Goal: Task Accomplishment & Management: Manage account settings

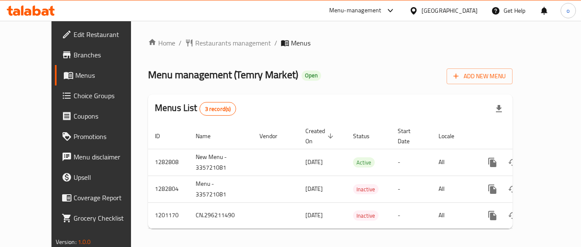
click at [304, 97] on div "Menus List 3 record(s)" at bounding box center [330, 108] width 365 height 29
click at [414, 87] on div "Home / Restaurants management / Menus Menu management ( Temry Market ) Open Add…" at bounding box center [330, 137] width 365 height 198
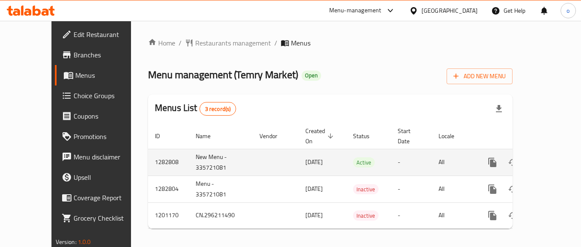
click at [553, 153] on link "enhanced table" at bounding box center [554, 162] width 20 height 20
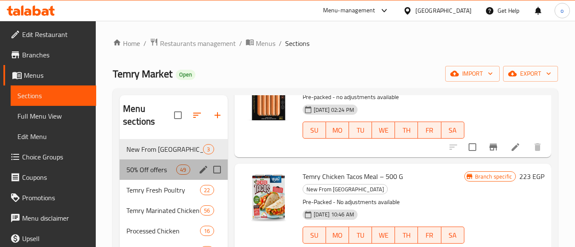
click at [152, 175] on div "50% Off offers 49" at bounding box center [174, 170] width 108 height 20
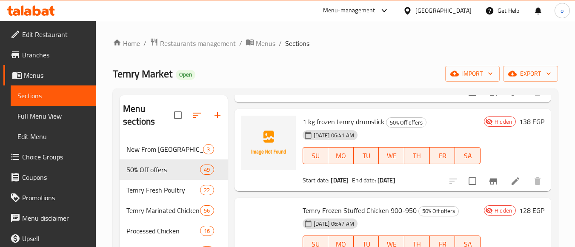
scroll to position [4447, 0]
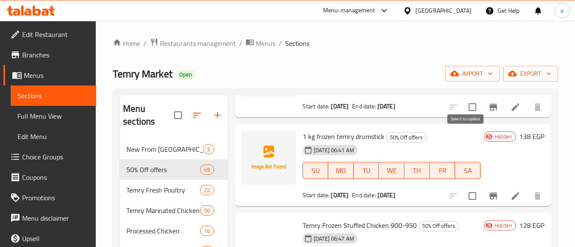
click at [471, 28] on input "checkbox" at bounding box center [472, 19] width 18 height 18
checkbox input "true"
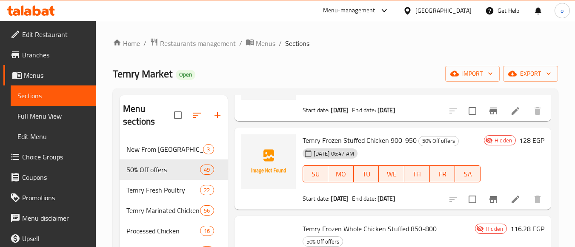
click at [469, 31] on input "checkbox" at bounding box center [472, 22] width 18 height 18
checkbox input "true"
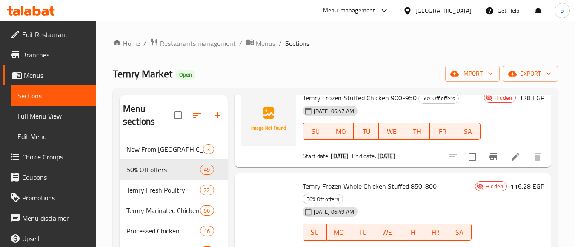
click at [466, 77] on input "checkbox" at bounding box center [472, 69] width 18 height 18
checkbox input "true"
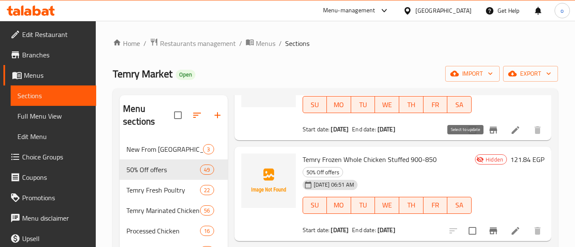
click at [469, 38] on input "checkbox" at bounding box center [472, 29] width 18 height 18
checkbox input "true"
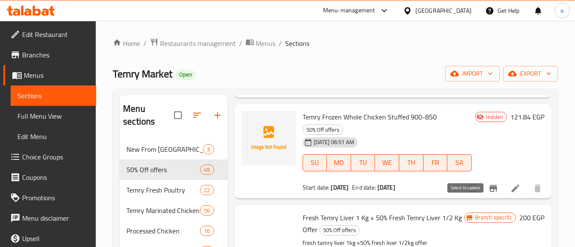
click at [465, 97] on input "checkbox" at bounding box center [472, 88] width 18 height 18
checkbox input "true"
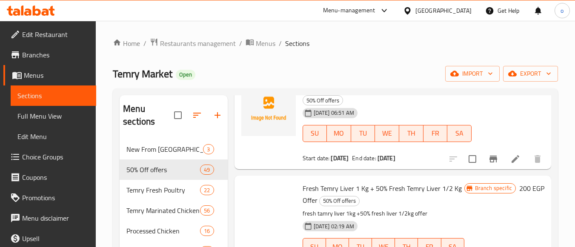
scroll to position [4830, 0]
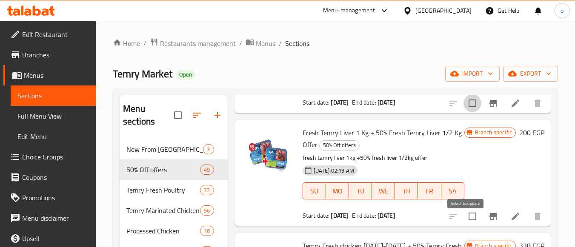
click at [467, 112] on input "checkbox" at bounding box center [472, 103] width 18 height 18
checkbox input "true"
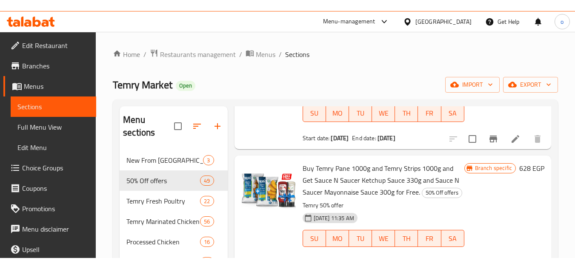
scroll to position [0, 0]
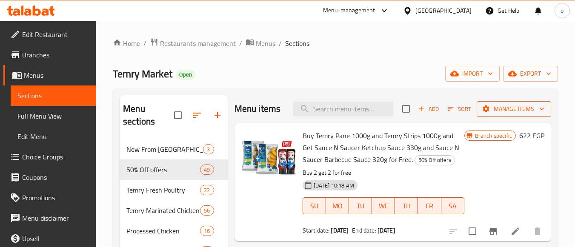
click at [526, 114] on span "Manage items" at bounding box center [513, 109] width 61 height 11
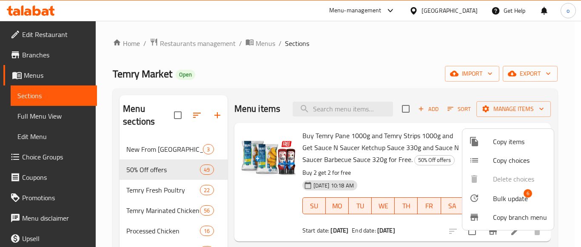
click at [511, 202] on span "Bulk update" at bounding box center [510, 199] width 35 height 10
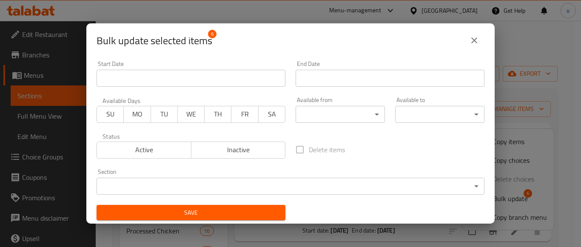
click at [136, 149] on span "Active" at bounding box center [144, 150] width 88 height 12
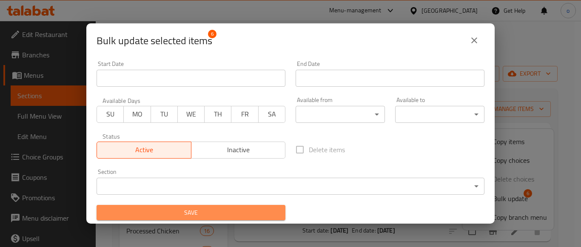
click at [216, 217] on span "Save" at bounding box center [190, 213] width 175 height 11
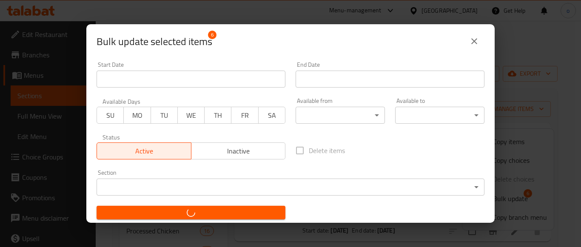
checkbox input "false"
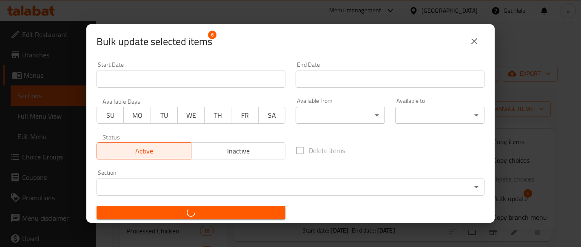
checkbox input "false"
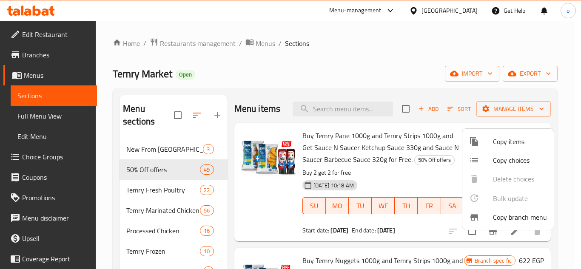
click at [258, 192] on div at bounding box center [290, 134] width 581 height 269
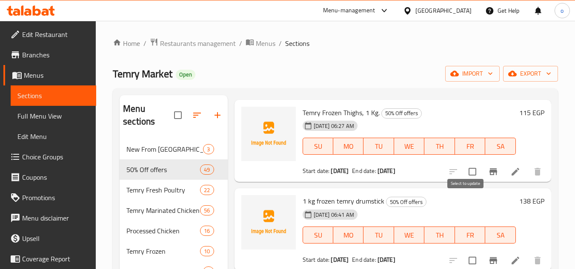
click at [466, 92] on input "checkbox" at bounding box center [472, 83] width 18 height 18
checkbox input "true"
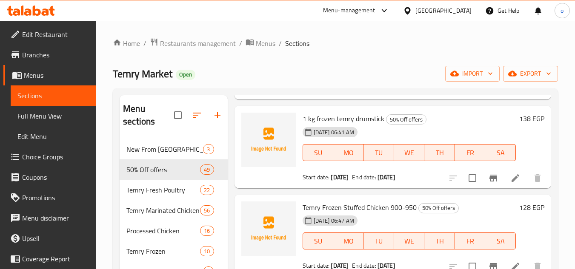
scroll to position [4468, 0]
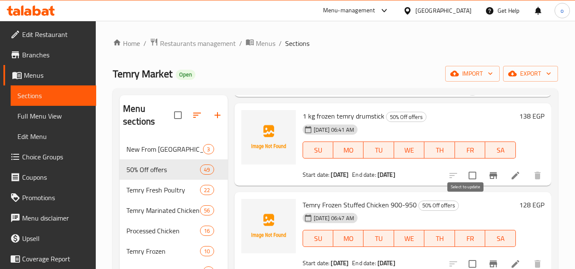
click at [466, 96] on input "checkbox" at bounding box center [472, 87] width 18 height 18
checkbox input "true"
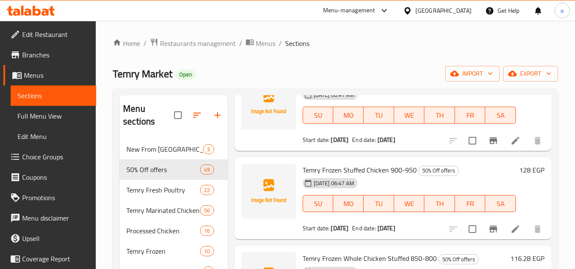
scroll to position [4553, 0]
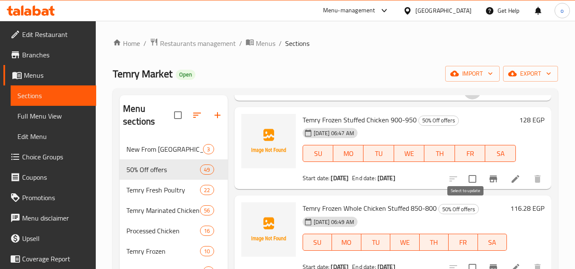
click at [465, 100] on input "checkbox" at bounding box center [472, 91] width 18 height 18
checkbox input "true"
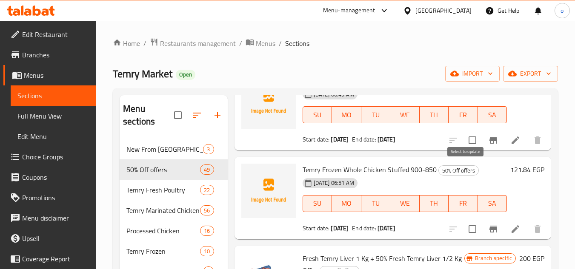
click at [466, 60] on input "checkbox" at bounding box center [472, 52] width 18 height 18
checkbox input "true"
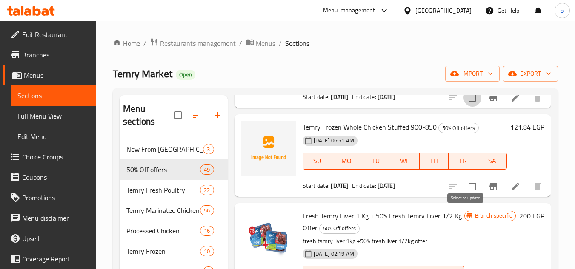
click at [468, 107] on input "checkbox" at bounding box center [472, 98] width 18 height 18
checkbox input "true"
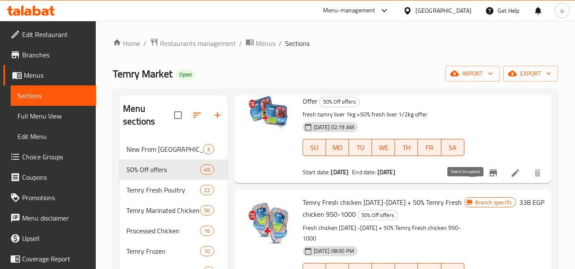
scroll to position [4851, 0]
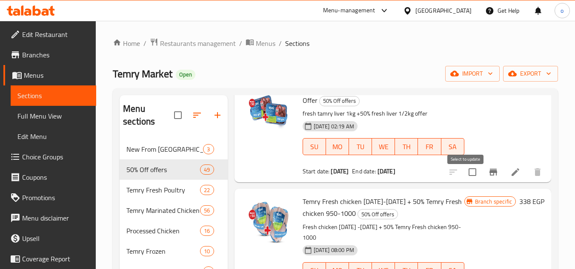
click at [466, 68] on input "checkbox" at bounding box center [472, 59] width 18 height 18
checkbox input "true"
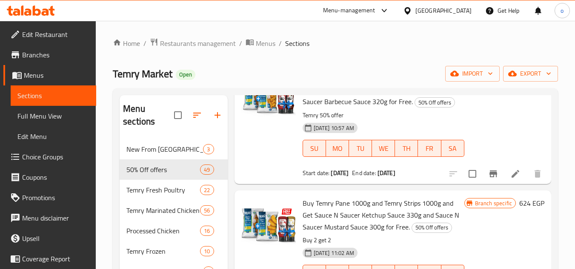
scroll to position [0, 0]
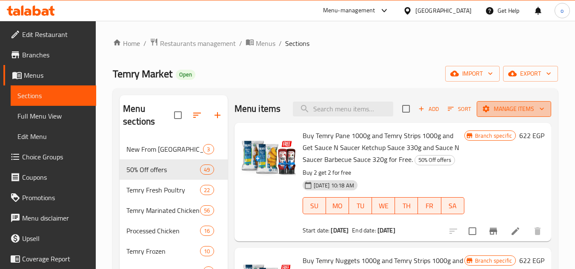
click at [511, 114] on span "Manage items" at bounding box center [513, 109] width 61 height 11
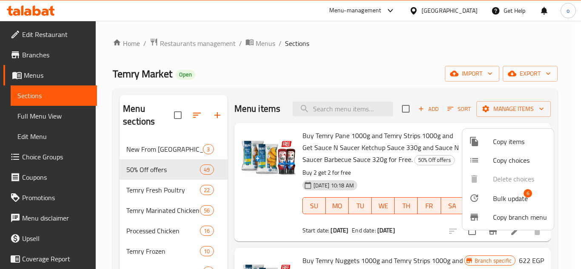
click at [511, 200] on span "Bulk update" at bounding box center [510, 199] width 35 height 10
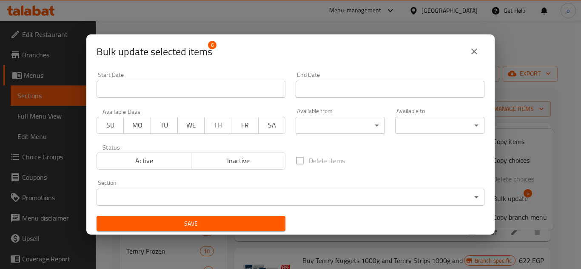
click at [253, 160] on span "Inactive" at bounding box center [239, 161] width 88 height 12
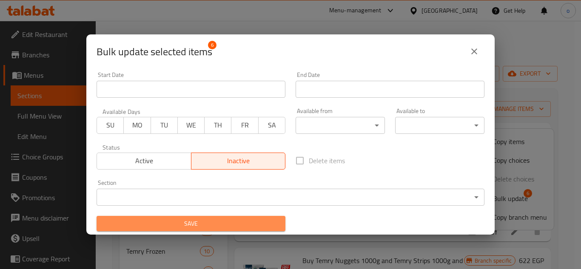
click at [244, 228] on span "Save" at bounding box center [190, 224] width 175 height 11
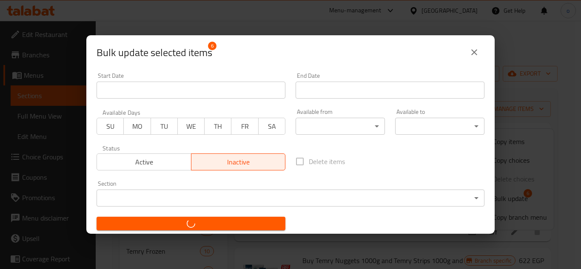
checkbox input "false"
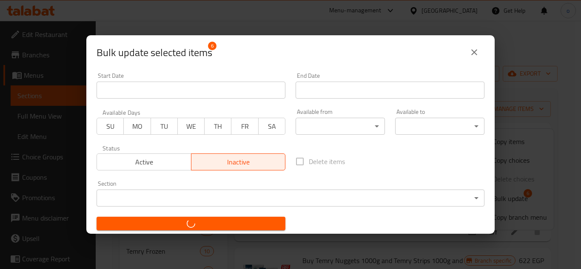
checkbox input "false"
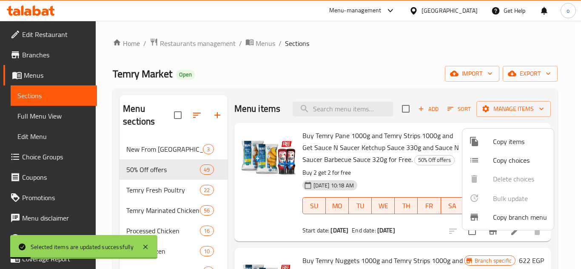
click at [246, 213] on div at bounding box center [290, 134] width 581 height 269
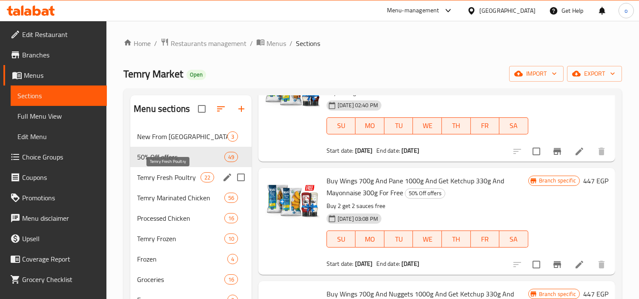
click at [174, 163] on div "50% Off offers 49" at bounding box center [190, 157] width 121 height 20
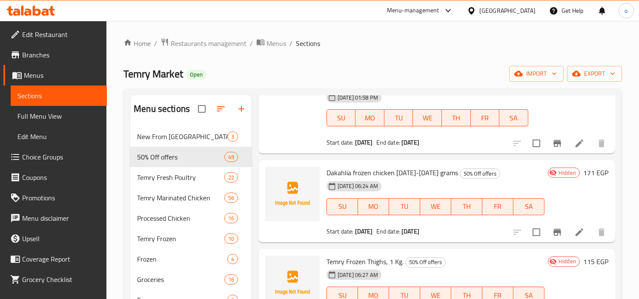
scroll to position [4162, 0]
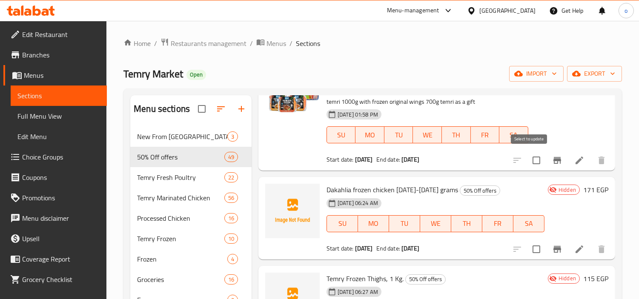
click at [534, 159] on input "checkbox" at bounding box center [536, 160] width 18 height 18
click at [527, 159] on input "checkbox" at bounding box center [536, 160] width 18 height 18
checkbox input "false"
click at [527, 247] on input "checkbox" at bounding box center [536, 249] width 18 height 18
checkbox input "true"
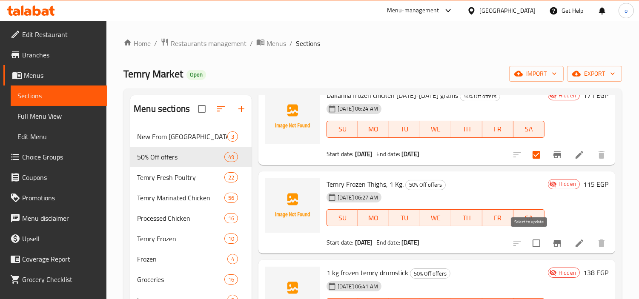
click at [527, 244] on input "checkbox" at bounding box center [536, 243] width 18 height 18
checkbox input "true"
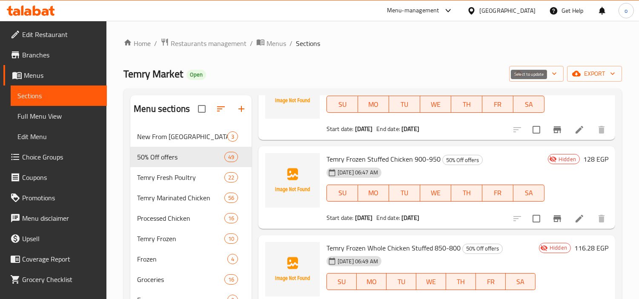
click at [528, 96] on div "1 kg frozen temry drumstick 50% Off offers 18-08-2025 06:41 AM SU MO TU WE TH F…" at bounding box center [435, 99] width 225 height 76
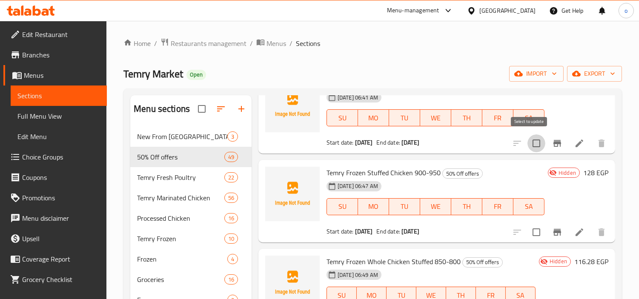
click at [527, 143] on input "checkbox" at bounding box center [536, 143] width 18 height 18
checkbox input "true"
click at [528, 233] on input "checkbox" at bounding box center [536, 232] width 18 height 18
checkbox input "true"
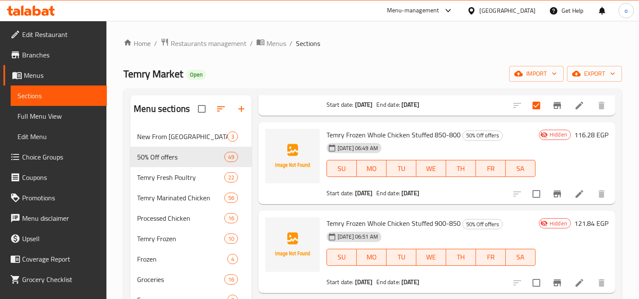
scroll to position [4588, 0]
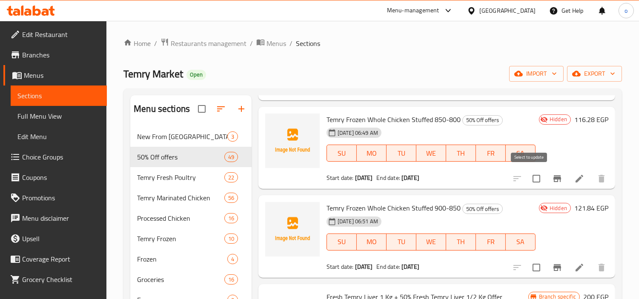
click at [527, 171] on input "checkbox" at bounding box center [536, 179] width 18 height 18
checkbox input "true"
click at [527, 247] on input "checkbox" at bounding box center [536, 268] width 18 height 18
checkbox input "true"
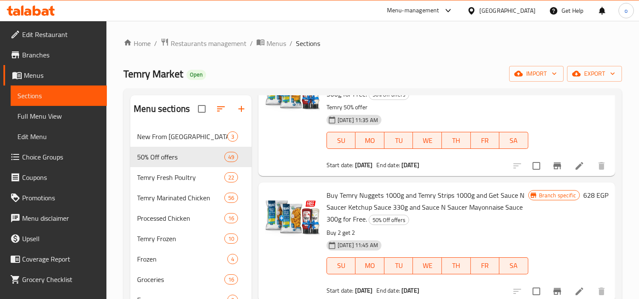
scroll to position [0, 0]
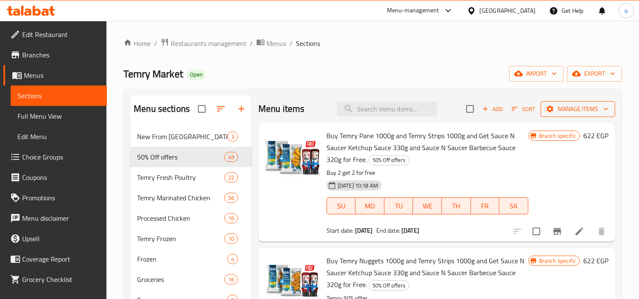
click at [568, 111] on span "Manage items" at bounding box center [577, 109] width 61 height 11
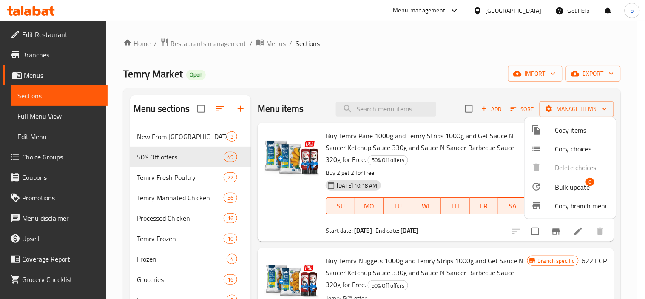
click at [564, 184] on span "Bulk update" at bounding box center [573, 187] width 35 height 10
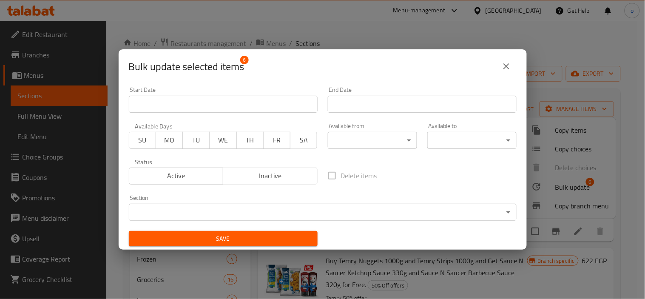
click at [196, 178] on span "Active" at bounding box center [177, 176] width 88 height 12
click at [245, 231] on button "Save" at bounding box center [223, 239] width 189 height 16
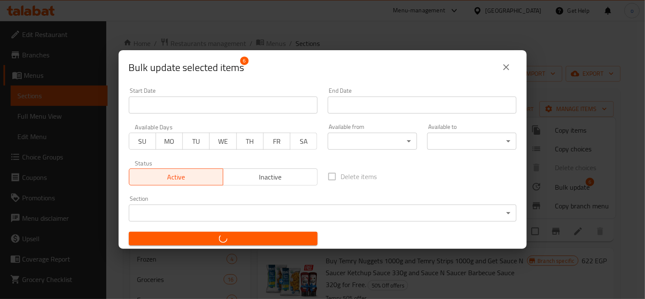
checkbox input "false"
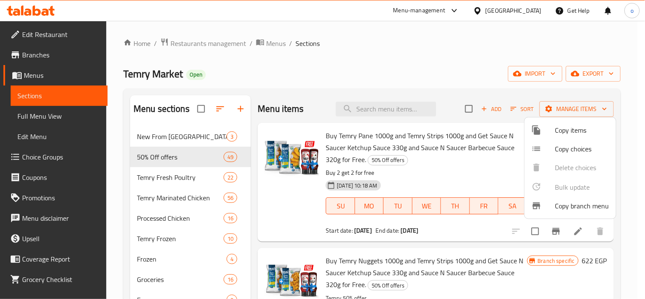
click at [266, 207] on div at bounding box center [322, 149] width 645 height 299
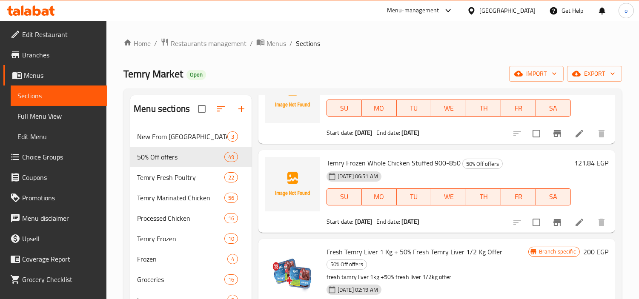
click at [533, 226] on input "checkbox" at bounding box center [536, 223] width 18 height 18
checkbox input "true"
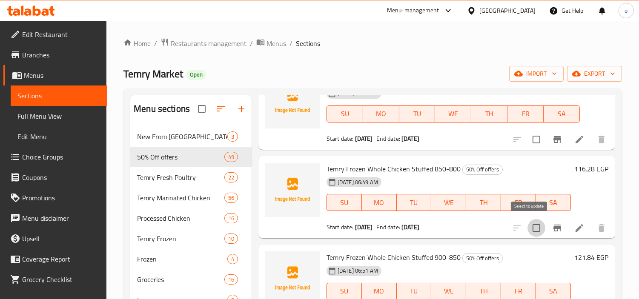
click at [531, 219] on input "checkbox" at bounding box center [536, 228] width 18 height 18
checkbox input "true"
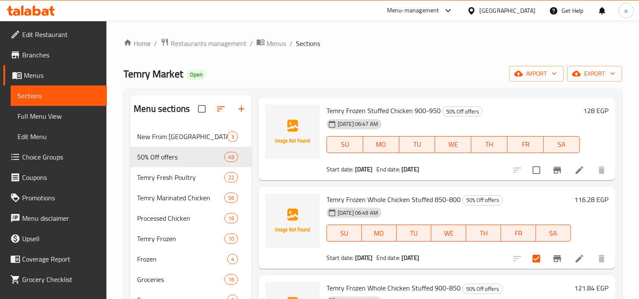
scroll to position [4491, 0]
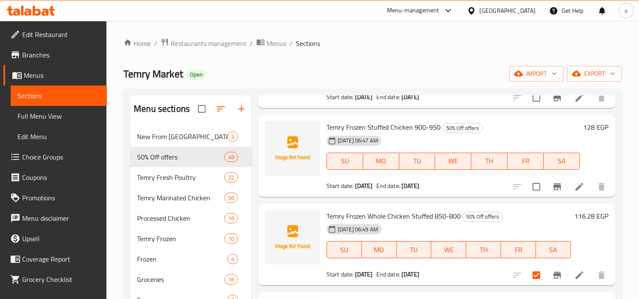
click at [530, 187] on input "checkbox" at bounding box center [536, 187] width 18 height 18
checkbox input "true"
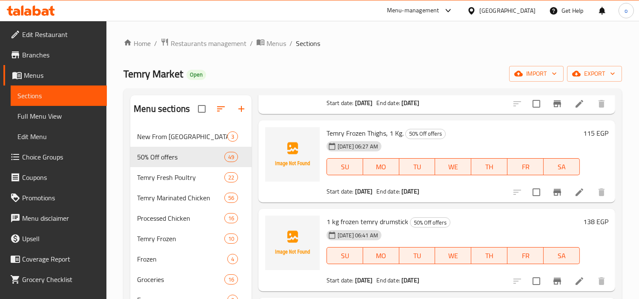
scroll to position [4302, 0]
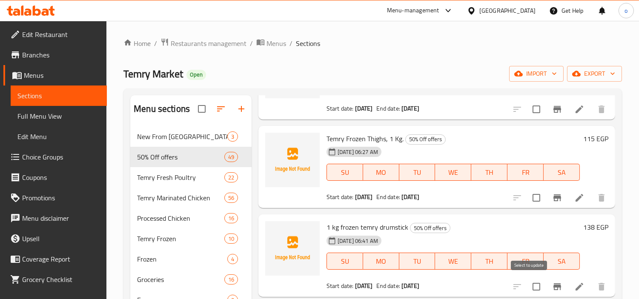
click at [528, 247] on input "checkbox" at bounding box center [536, 287] width 18 height 18
checkbox input "true"
click at [527, 194] on input "checkbox" at bounding box center [536, 198] width 18 height 18
checkbox input "true"
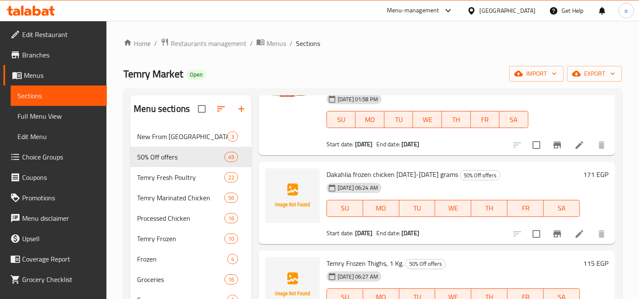
scroll to position [4160, 0]
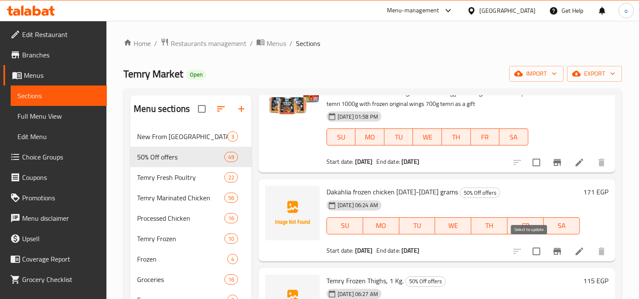
click at [528, 244] on input "checkbox" at bounding box center [536, 252] width 18 height 18
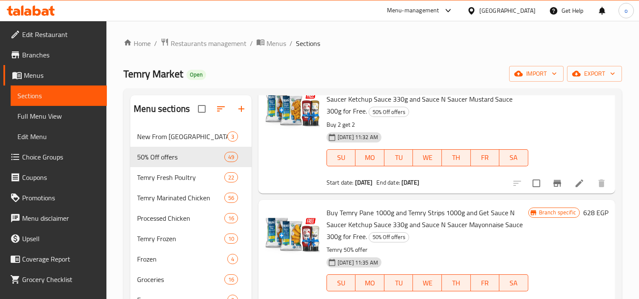
scroll to position [0, 0]
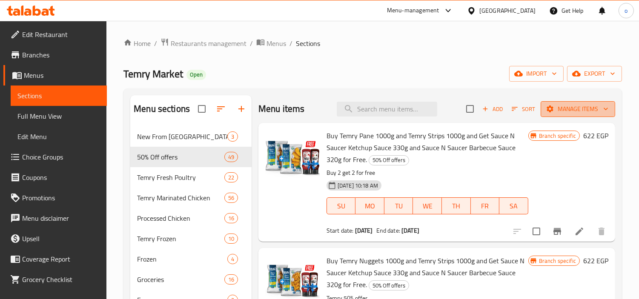
click at [560, 109] on span "Manage items" at bounding box center [577, 109] width 61 height 11
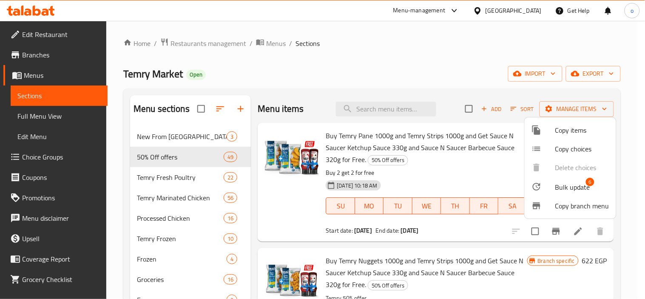
click at [566, 188] on span "Bulk update" at bounding box center [573, 187] width 35 height 10
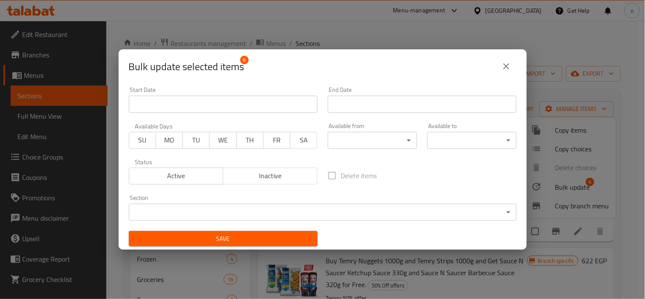
click at [264, 172] on span "Inactive" at bounding box center [271, 176] width 88 height 12
drag, startPoint x: 254, startPoint y: 243, endPoint x: 246, endPoint y: 245, distance: 8.2
click at [254, 244] on span "Save" at bounding box center [223, 239] width 175 height 11
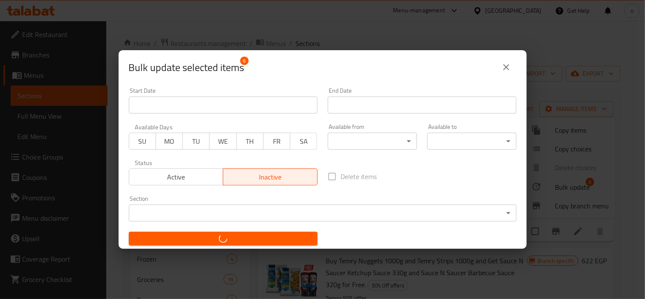
checkbox input "false"
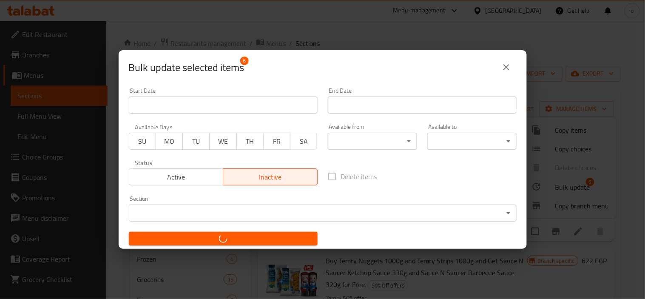
checkbox input "false"
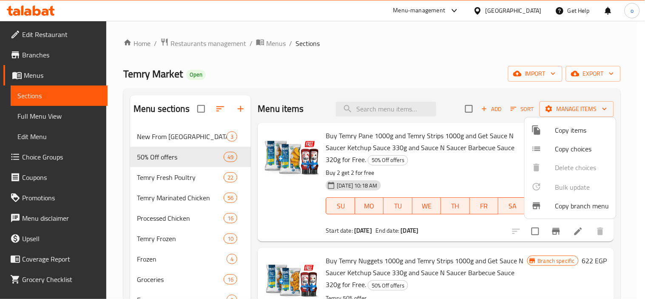
click at [197, 43] on div at bounding box center [322, 149] width 645 height 299
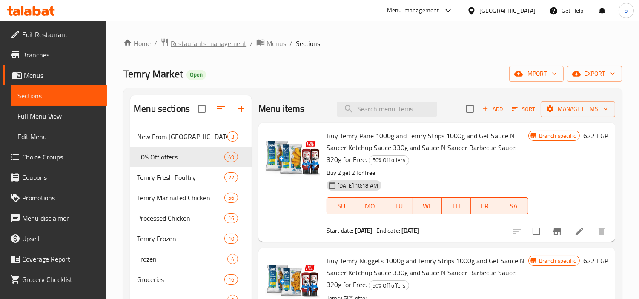
click at [199, 41] on span "Restaurants management" at bounding box center [209, 43] width 76 height 10
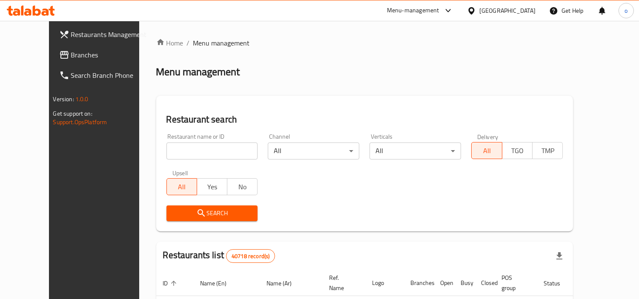
click at [523, 6] on div "Egypt" at bounding box center [507, 10] width 56 height 9
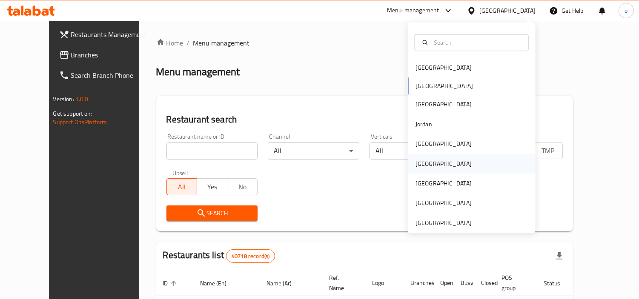
click at [427, 164] on div "[GEOGRAPHIC_DATA]" at bounding box center [443, 164] width 70 height 20
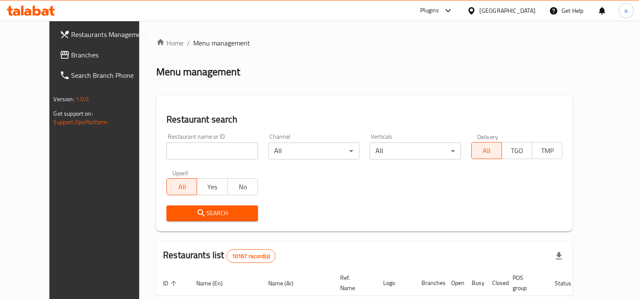
click at [71, 50] on span "Branches" at bounding box center [110, 55] width 78 height 10
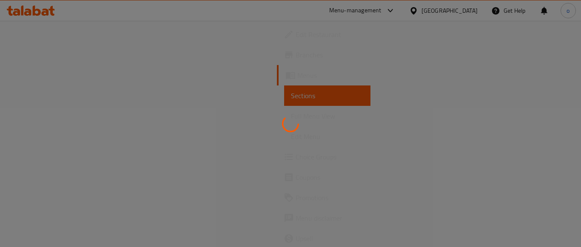
click at [40, 59] on div at bounding box center [290, 123] width 581 height 247
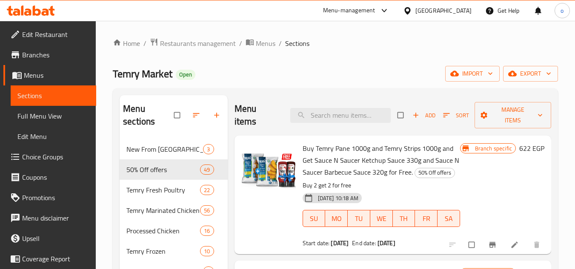
click at [30, 57] on span "Branches" at bounding box center [55, 55] width 67 height 10
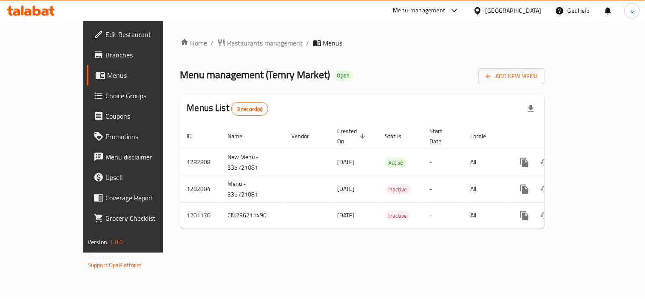
click at [202, 51] on div "Home / Restaurants management / Menus Menu management ( Temry Market ) Open Add…" at bounding box center [362, 137] width 365 height 198
click at [228, 39] on span "Restaurants management" at bounding box center [266, 43] width 76 height 10
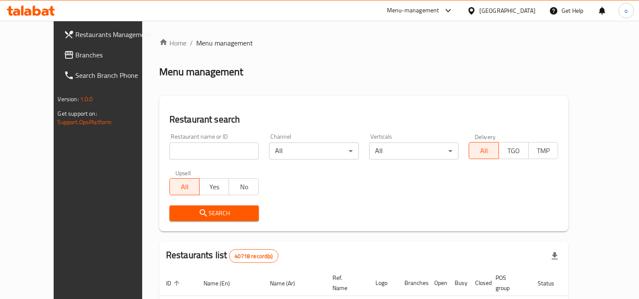
click at [45, 55] on div at bounding box center [319, 149] width 639 height 299
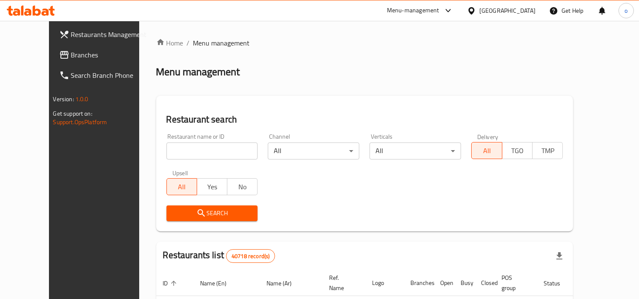
drag, startPoint x: 190, startPoint y: 155, endPoint x: 135, endPoint y: 146, distance: 55.2
click at [190, 155] on input "search" at bounding box center [211, 151] width 91 height 17
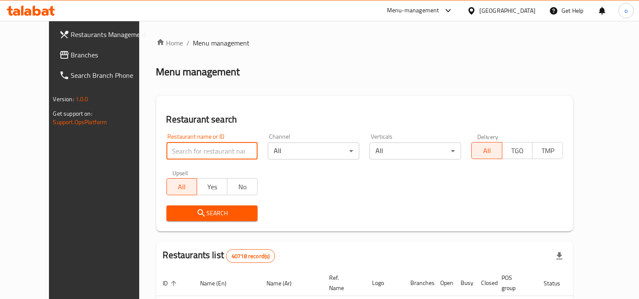
click at [71, 51] on span "Branches" at bounding box center [110, 55] width 78 height 10
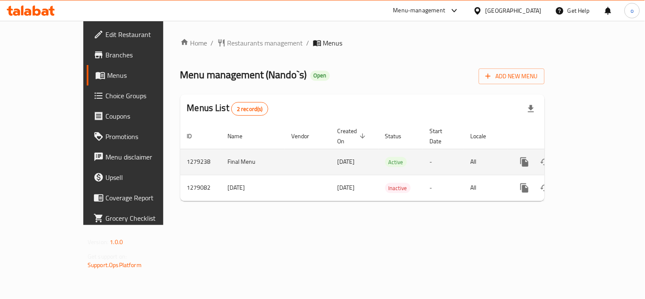
click at [591, 157] on icon "enhanced table" at bounding box center [586, 162] width 10 height 10
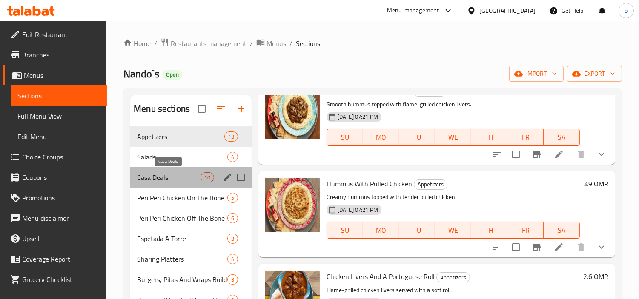
click at [167, 180] on span "Casa Deals" at bounding box center [168, 177] width 63 height 10
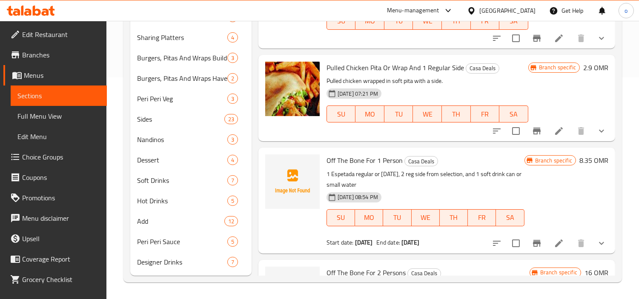
scroll to position [277, 0]
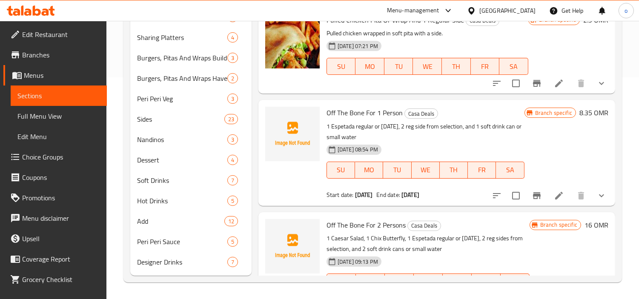
click at [560, 193] on li at bounding box center [559, 195] width 24 height 15
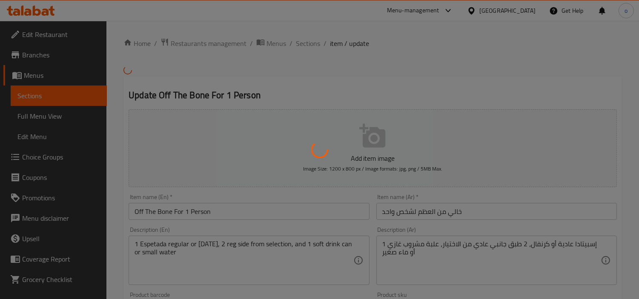
type input "إختيارك من إسبيتادا:"
type input "1"
type input "اختيار الجانب 1"
type input "1"
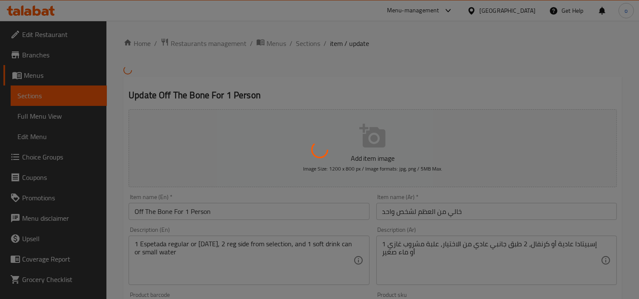
type input "1"
type input "إختيارك من الجانب 2:-"
type input "1"
type input "اختيارك من المشروب:"
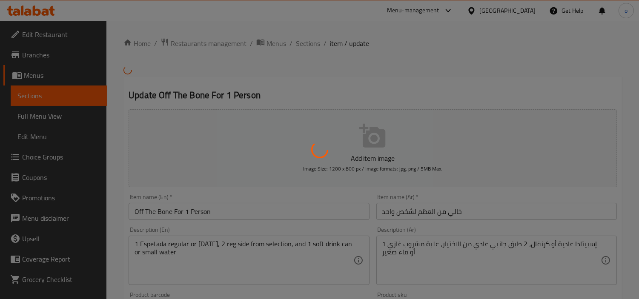
type input "1"
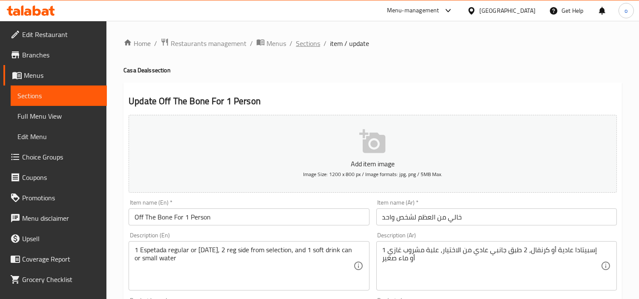
click at [302, 42] on span "Sections" at bounding box center [308, 43] width 24 height 10
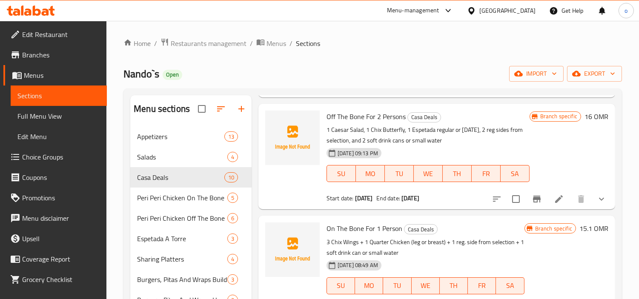
scroll to position [607, 0]
click at [554, 197] on icon at bounding box center [559, 199] width 10 height 10
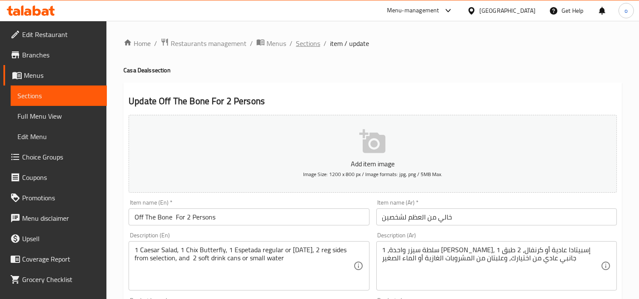
click at [300, 42] on span "Sections" at bounding box center [308, 43] width 24 height 10
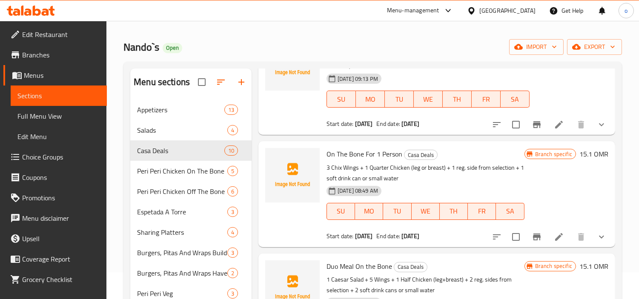
scroll to position [47, 0]
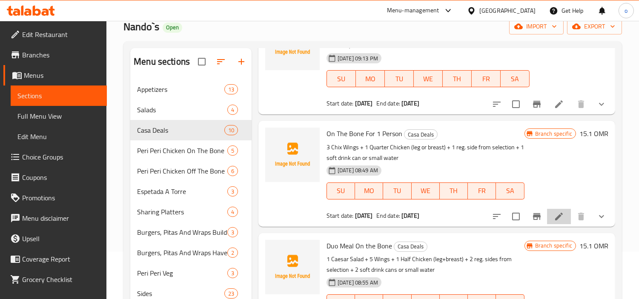
click at [547, 218] on li at bounding box center [559, 216] width 24 height 15
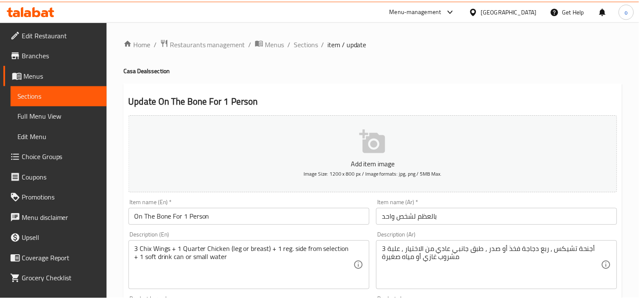
scroll to position [189, 0]
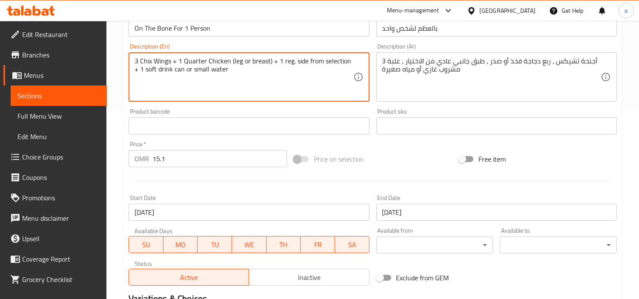
paste textarea "grilled"
click at [206, 64] on textarea "3 Chix Wings + 1 Quartergrilled Chicken (leg or breast) + 1 reg. side from sele…" at bounding box center [243, 77] width 218 height 40
click at [214, 61] on textarea "3 Chix Wings + 1 Quarter grilled Chicken (leg or breast) + 1 reg. side from sel…" at bounding box center [243, 77] width 218 height 40
click at [231, 63] on textarea "3 Chix Wings + 1 Quarter grilled Chicken (leg or breast) + 1 reg. side from sel…" at bounding box center [243, 77] width 218 height 40
click at [213, 61] on textarea "3 Chix Wings + 1 Quarter grilled Chicken (leg or breast) + 1 reg. side from sel…" at bounding box center [243, 77] width 218 height 40
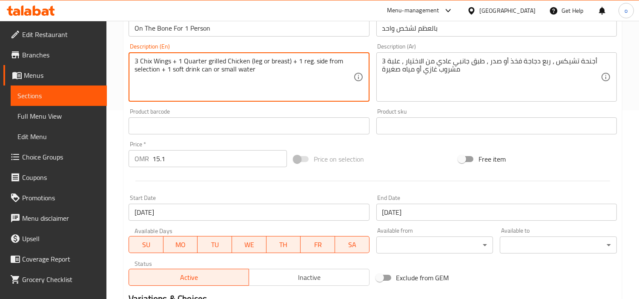
click at [213, 61] on textarea "3 Chix Wings + 1 Quarter grilled Chicken (leg or breast) + 1 reg. side from sel…" at bounding box center [243, 77] width 218 height 40
type textarea "3 Chix Wings + 1 Quarter grilled Chicken (leg or breast) + 1 reg. side from sel…"
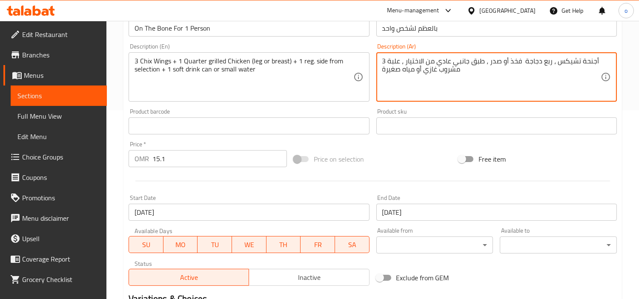
paste textarea "مشوي"
type textarea "3 أجنحة تشيكس ، ربع دجاجة مشوية فخذ أو صدر ، طبق جانبي عادي من الاختيار ، علبة …"
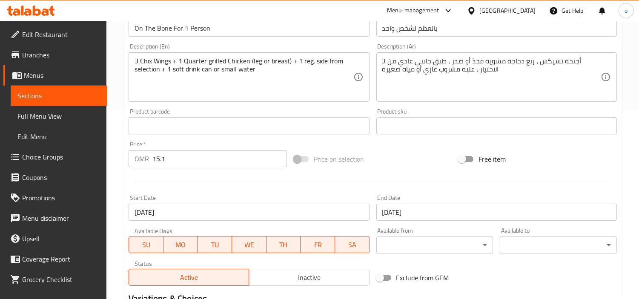
click at [488, 111] on div "Product sku Product sku" at bounding box center [496, 122] width 240 height 26
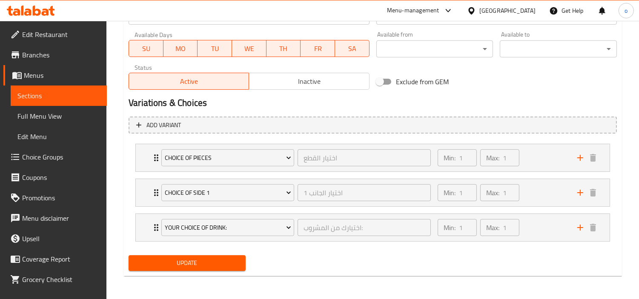
click at [194, 255] on button "Update" at bounding box center [187, 263] width 117 height 16
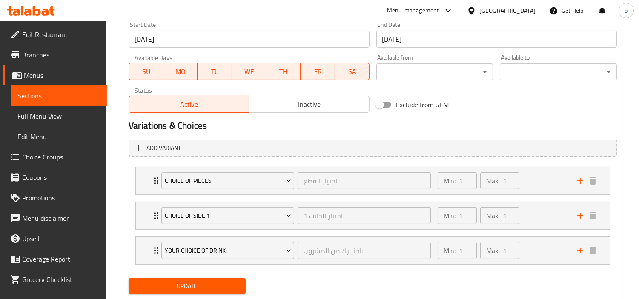
scroll to position [385, 0]
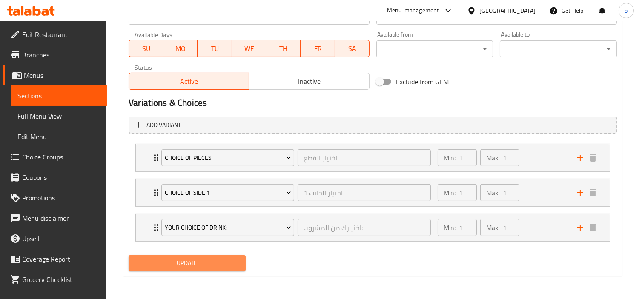
click at [211, 266] on span "Update" at bounding box center [186, 263] width 103 height 11
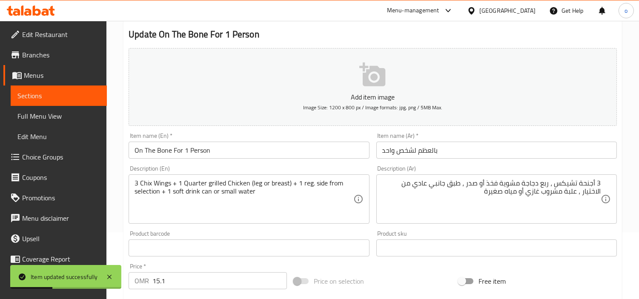
scroll to position [0, 0]
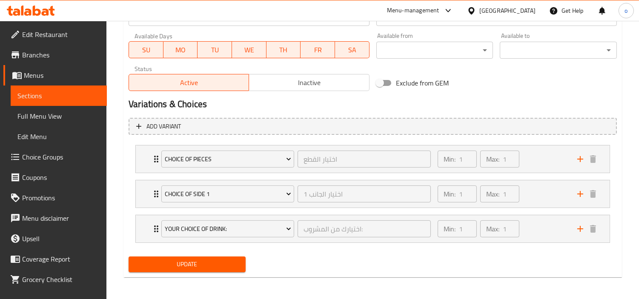
scroll to position [385, 0]
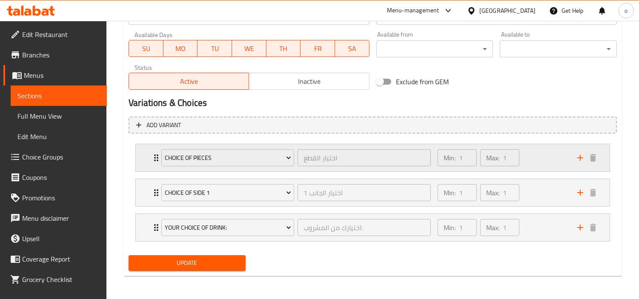
click at [534, 160] on div "Min: 1 ​ Max: 1 ​" at bounding box center [502, 157] width 140 height 27
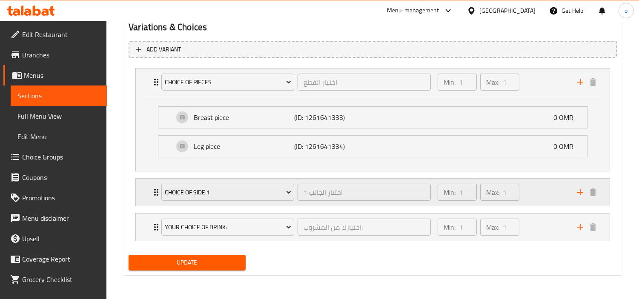
click at [525, 191] on div "Min: 1 ​ Max: 1 ​" at bounding box center [502, 192] width 140 height 27
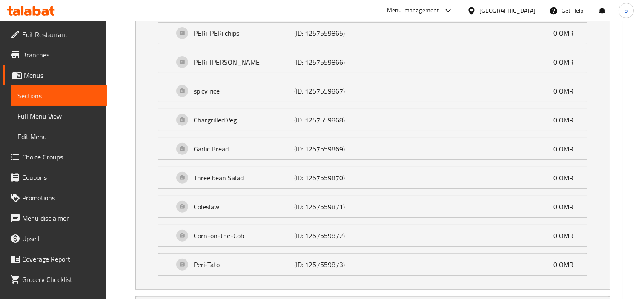
scroll to position [739, 0]
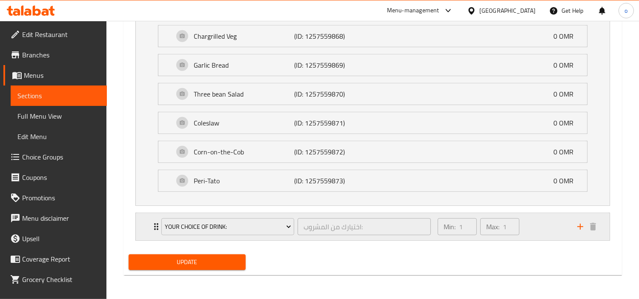
drag, startPoint x: 539, startPoint y: 239, endPoint x: 531, endPoint y: 232, distance: 10.9
click at [539, 239] on div "Min: 1 ​ Max: 1 ​" at bounding box center [502, 226] width 140 height 27
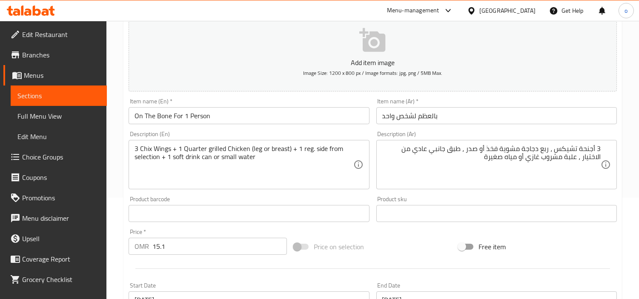
scroll to position [106, 0]
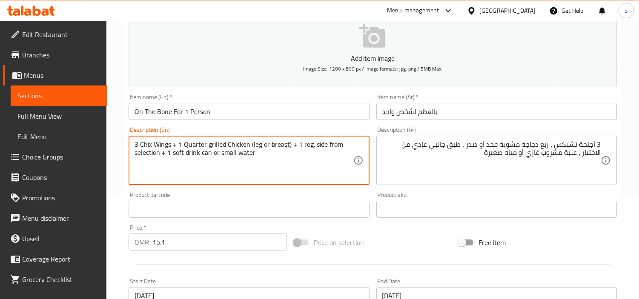
drag, startPoint x: 199, startPoint y: 155, endPoint x: 172, endPoint y: 155, distance: 26.8
paste textarea "kinza cola"
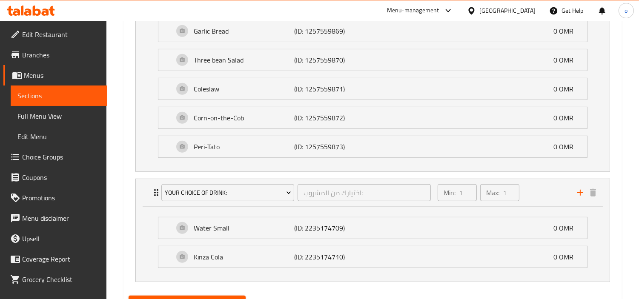
scroll to position [815, 0]
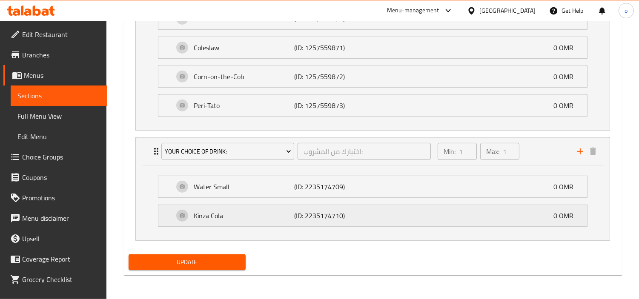
click at [303, 216] on p "(ID: 2235174710)" at bounding box center [327, 216] width 67 height 10
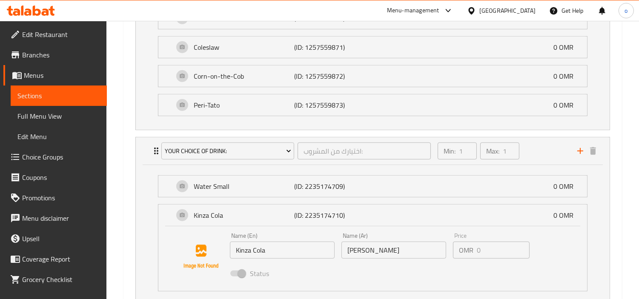
type textarea "3 Chix Wings + 1 Quarter grilled Chicken (leg or breast) + 1 reg. side from sel…"
drag, startPoint x: 388, startPoint y: 253, endPoint x: 332, endPoint y: 253, distance: 56.6
click at [332, 253] on div "Name (En) Kinza Cola Name (En) Name (Ar) كنزا كولا Name (Ar) Price OMR 0 Price …" at bounding box center [393, 257] width 334 height 56
click at [386, 260] on div "Name (Ar) كنزا كولا Name (Ar)" at bounding box center [393, 245] width 111 height 33
click at [368, 256] on input "[PERSON_NAME]" at bounding box center [393, 250] width 105 height 17
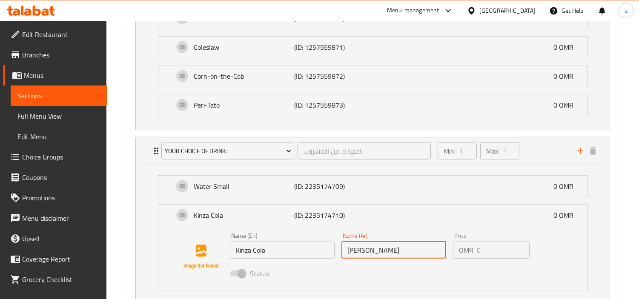
click at [375, 253] on input "[PERSON_NAME]" at bounding box center [393, 250] width 105 height 17
click at [365, 252] on input "[PERSON_NAME]" at bounding box center [393, 250] width 105 height 17
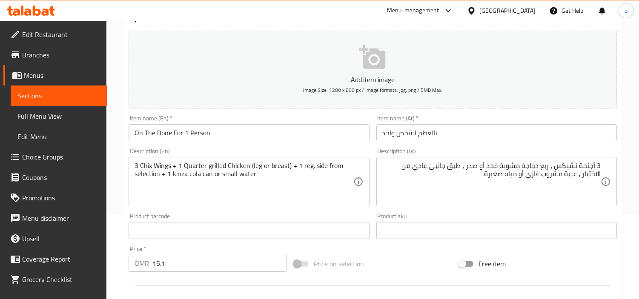
scroll to position [94, 0]
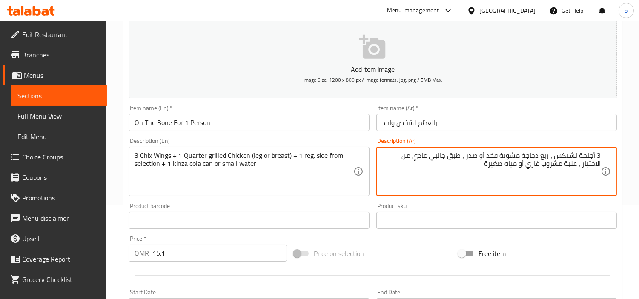
drag, startPoint x: 583, startPoint y: 168, endPoint x: 547, endPoint y: 168, distance: 35.7
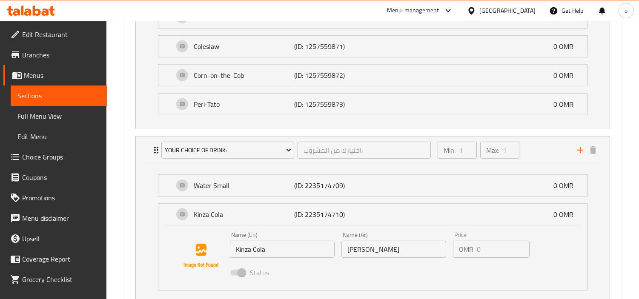
scroll to position [880, 0]
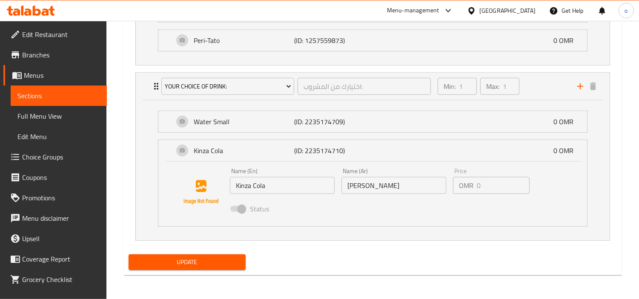
type textarea "3 أجنحة تشيكس ، ربع دجاجة مشوية فخذ أو صدر ، طبق جانبي عادي من الاختيار ، علبة …"
click at [203, 261] on span "Update" at bounding box center [186, 262] width 103 height 11
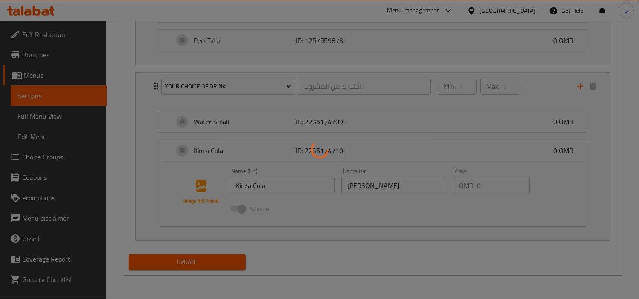
click at [203, 261] on div at bounding box center [319, 149] width 639 height 299
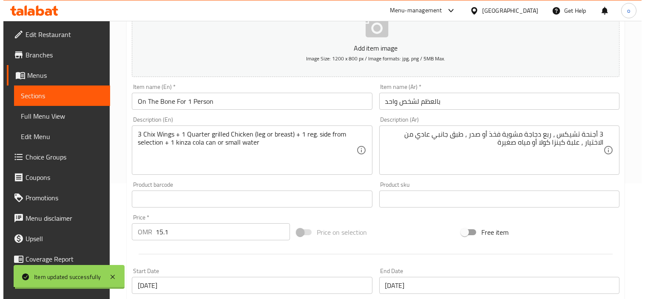
scroll to position [0, 0]
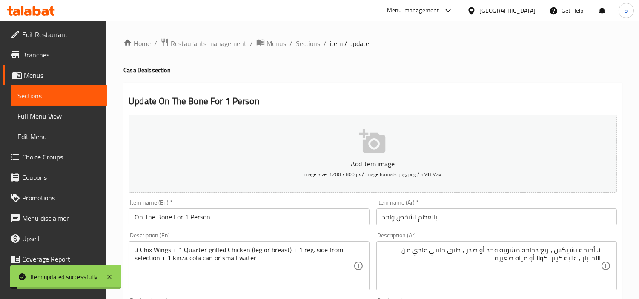
click at [311, 46] on span "Sections" at bounding box center [308, 43] width 24 height 10
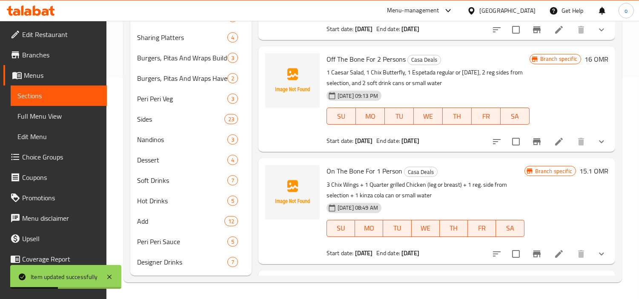
scroll to position [371, 0]
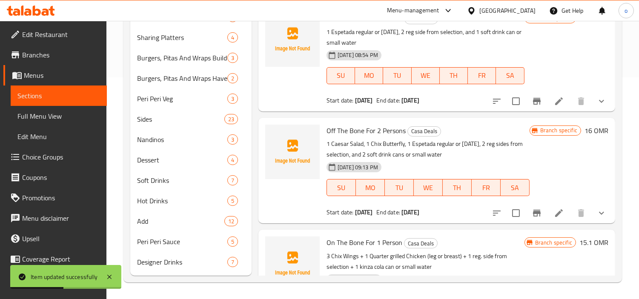
click at [547, 214] on li at bounding box center [559, 213] width 24 height 15
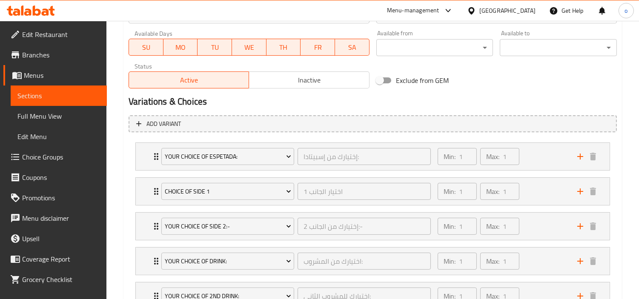
scroll to position [455, 0]
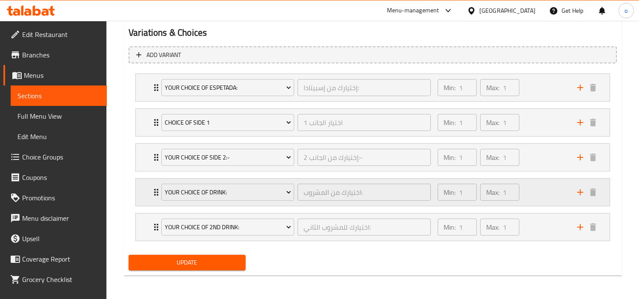
click at [535, 194] on div "Min: 1 ​ Max: 1 ​" at bounding box center [502, 192] width 140 height 27
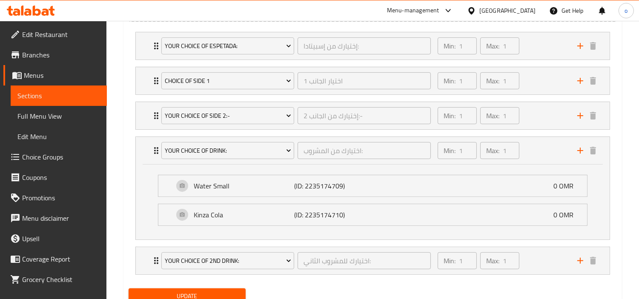
scroll to position [531, 0]
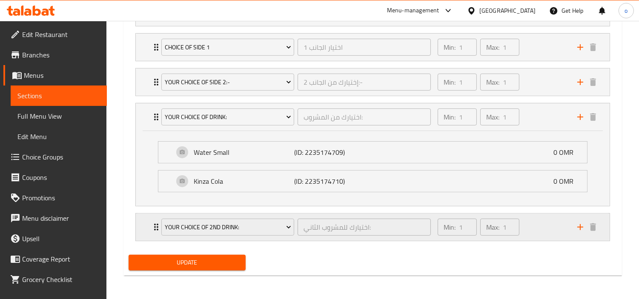
click at [530, 240] on div "Min: 1 ​ Max: 1 ​" at bounding box center [502, 227] width 140 height 27
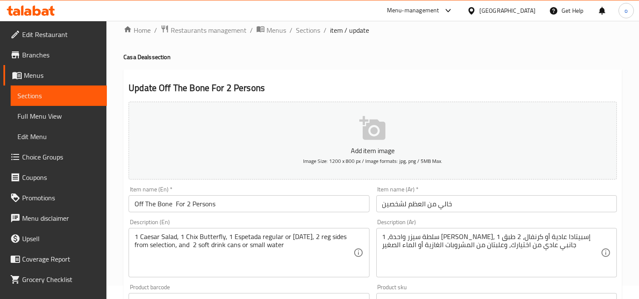
scroll to position [0, 0]
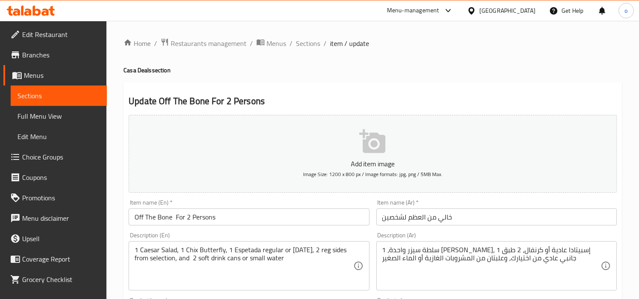
click at [331, 67] on h4 "Casa Deals section" at bounding box center [372, 70] width 498 height 9
click at [308, 40] on span "Sections" at bounding box center [308, 43] width 24 height 10
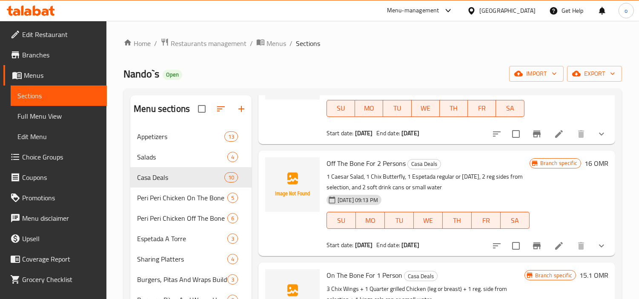
scroll to position [607, 0]
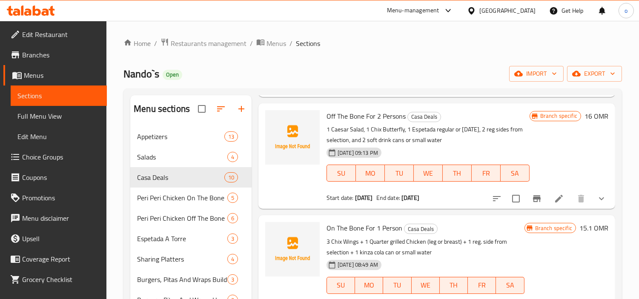
click at [547, 194] on li at bounding box center [559, 198] width 24 height 15
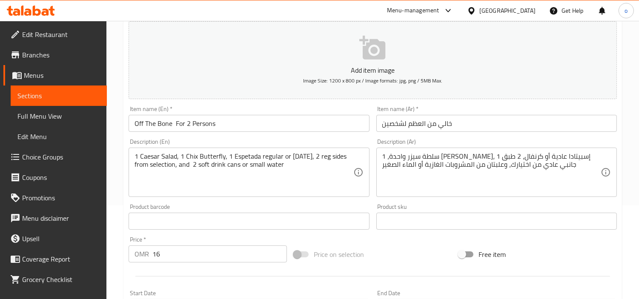
scroll to position [94, 0]
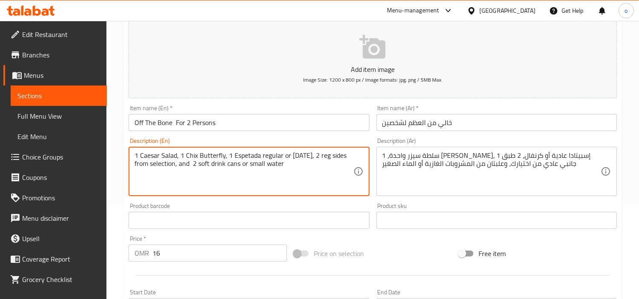
drag, startPoint x: 239, startPoint y: 165, endPoint x: 211, endPoint y: 168, distance: 28.2
click at [240, 167] on textarea "1 Caesar Salad, 1 Chix Butterfly, 1 Espetada regular or [DATE], 2 reg sides fro…" at bounding box center [243, 171] width 218 height 40
click at [230, 163] on textarea "1 Caesar Salad, 1 Chix Butterfly, 1 Espetada regular or [DATE], 2 reg sides fro…" at bounding box center [243, 171] width 218 height 40
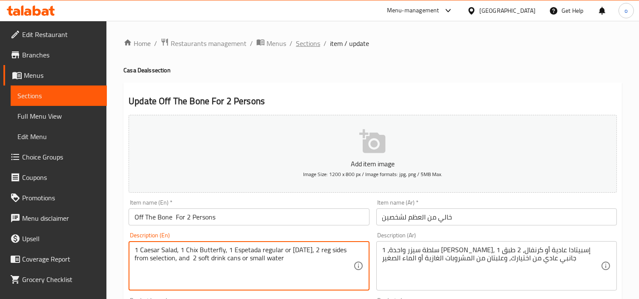
click at [312, 44] on span "Sections" at bounding box center [308, 43] width 24 height 10
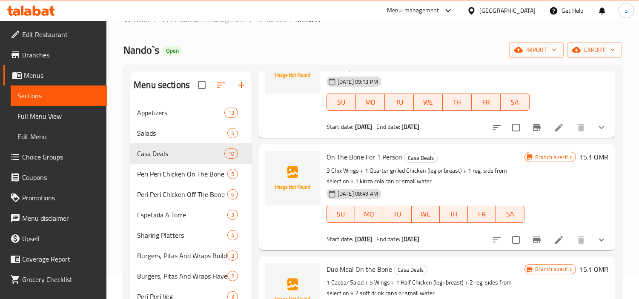
scroll to position [47, 0]
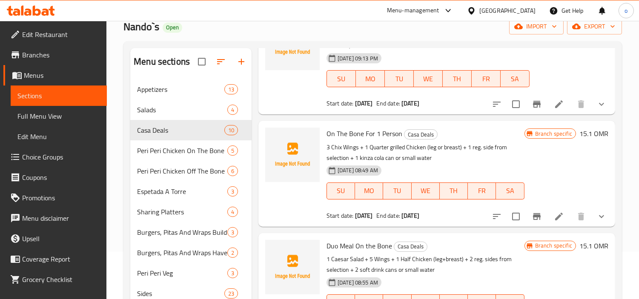
click at [555, 213] on icon at bounding box center [559, 217] width 8 height 8
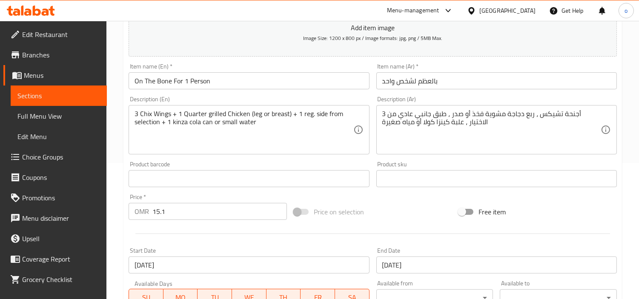
scroll to position [94, 0]
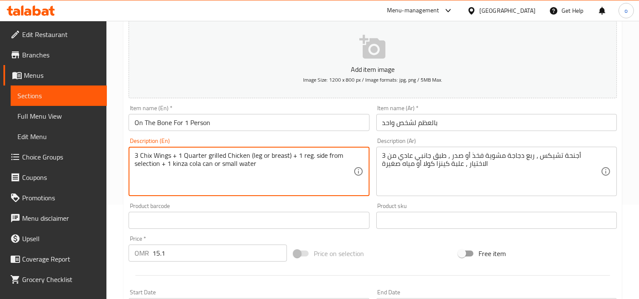
drag, startPoint x: 201, startPoint y: 167, endPoint x: 171, endPoint y: 168, distance: 30.2
type textarea "3 Chix Wings + 1 Quarter grilled Chicken (leg or breast) + 1 reg. side from sel…"
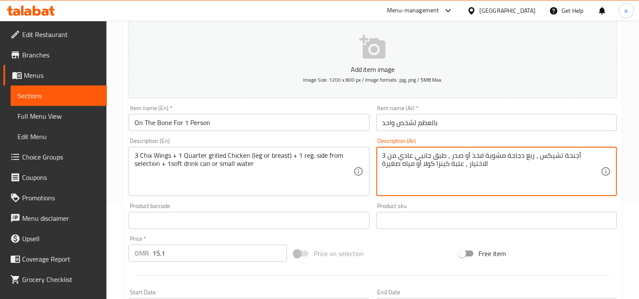
drag, startPoint x: 450, startPoint y: 163, endPoint x: 423, endPoint y: 166, distance: 26.5
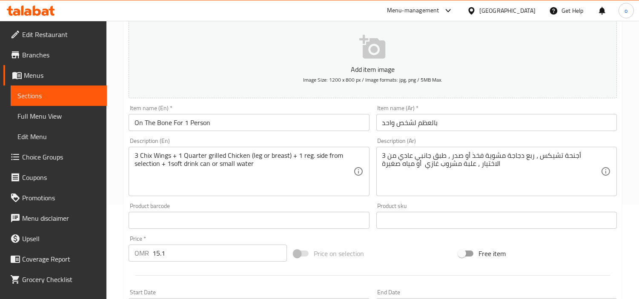
click at [420, 197] on div "Description (Ar) 3 أجنحة تشيكس ، ربع دجاجة مشوية فخذ أو صدر ، طبق جانبي عادي من…" at bounding box center [496, 166] width 247 height 65
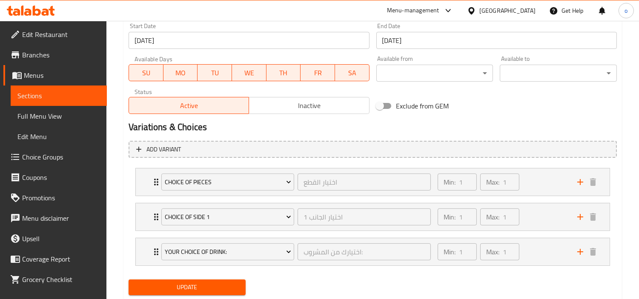
scroll to position [385, 0]
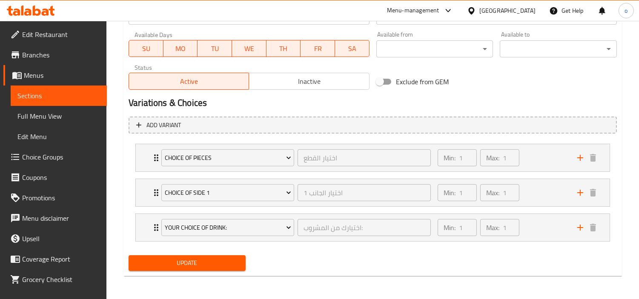
type textarea "3 أجنحة تشيكس ، ربع دجاجة مشوية فخذ أو صدر ، طبق جانبي عادي من الاختيار ، علبة …"
click at [207, 262] on span "Update" at bounding box center [186, 263] width 103 height 11
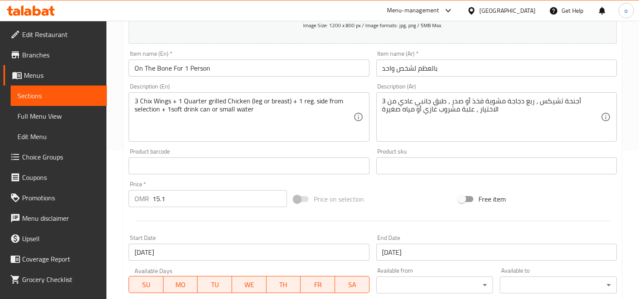
scroll to position [0, 0]
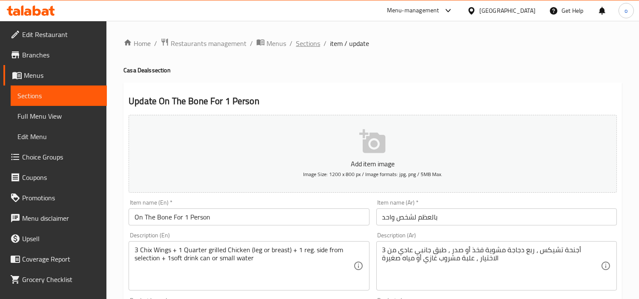
click at [305, 46] on span "Sections" at bounding box center [308, 43] width 24 height 10
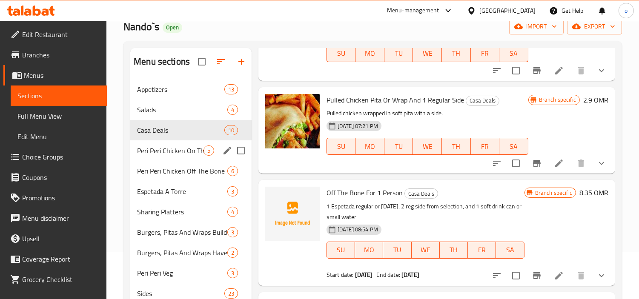
scroll to position [94, 0]
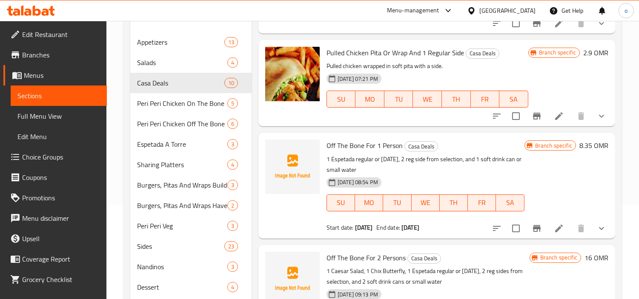
click at [554, 227] on icon at bounding box center [559, 228] width 10 height 10
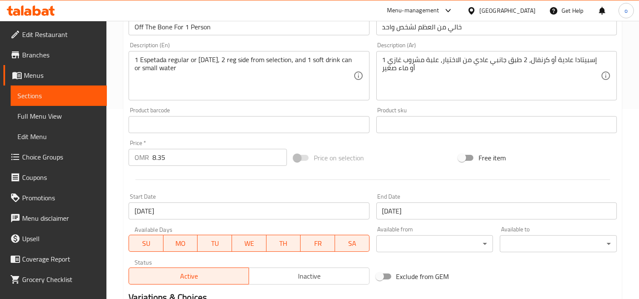
scroll to position [142, 0]
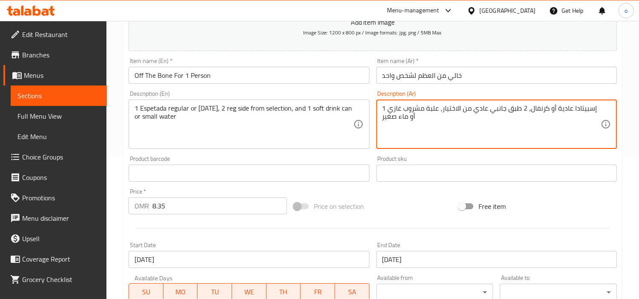
click at [399, 116] on textarea "1 إسبيتادا عادية أو كرنفال، 2 طبق جانبي عادي من الاختيار، علبة مشروب غازي أو ما…" at bounding box center [491, 124] width 218 height 40
click at [401, 123] on textarea "1 إسبيتادا عادية أو كرنفال، 2 طبق جانبي عادي من الاختيار، علبة مشروب غازي أو ما…" at bounding box center [491, 124] width 218 height 40
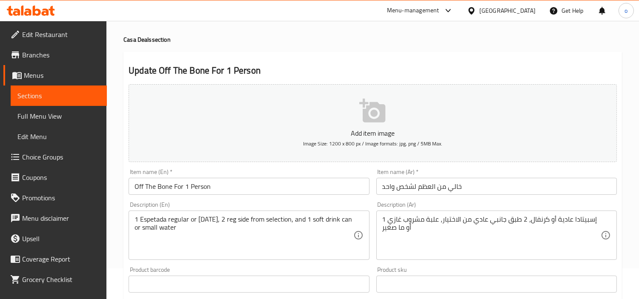
scroll to position [47, 0]
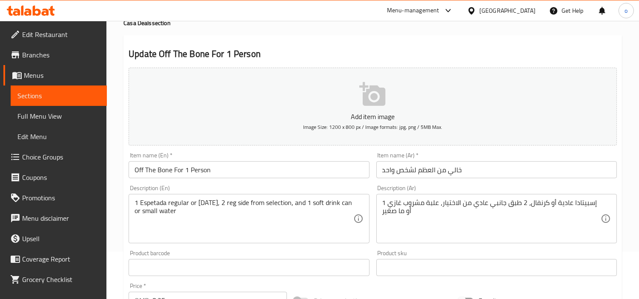
click at [397, 214] on textarea "1 إسبيتادا عادية أو كرنفال، 2 طبق جانبي عادي من الاختيار، علبة مشروب غازي أو ما…" at bounding box center [491, 219] width 218 height 40
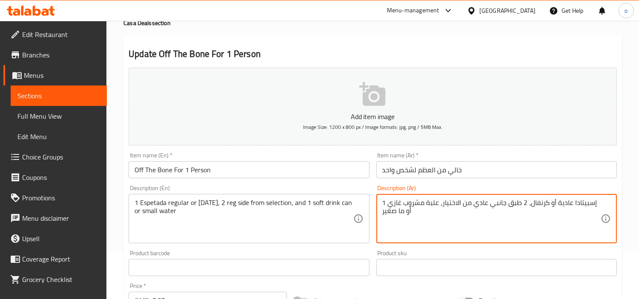
click at [399, 213] on textarea "1 إسبيتادا عادية أو كرنفال، 2 طبق جانبي عادي من الاختيار، علبة مشروب غازي أو ما…" at bounding box center [491, 219] width 218 height 40
type textarea "1 إسبيتادا عادية أو كرنفال، 2 طبق جانبي عادي من الاختيار، علبة مشروب غازي أو ما…"
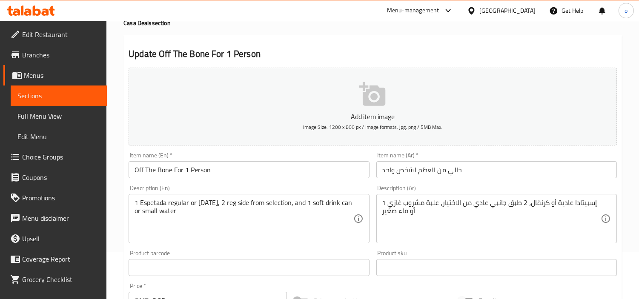
click at [392, 242] on div "1 إسبيتادا عادية أو كرنفال، 2 طبق جانبي عادي من الاختيار، علبة مشروب غازي أو ما…" at bounding box center [496, 218] width 240 height 49
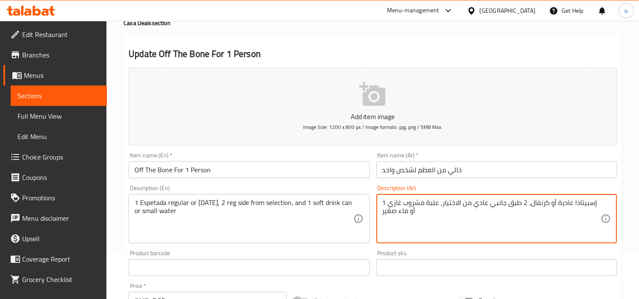
click at [343, 251] on div "Product barcode Product barcode" at bounding box center [249, 263] width 240 height 26
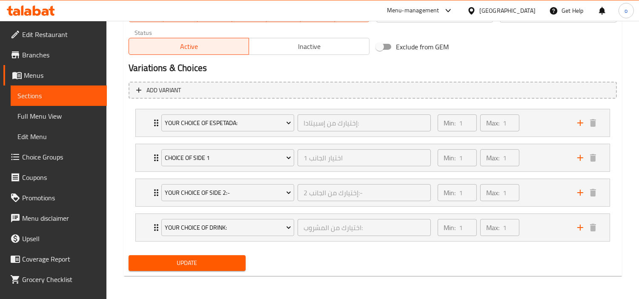
click at [197, 267] on span "Update" at bounding box center [186, 263] width 103 height 11
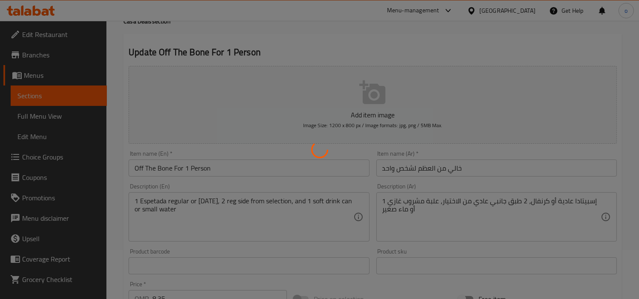
scroll to position [0, 0]
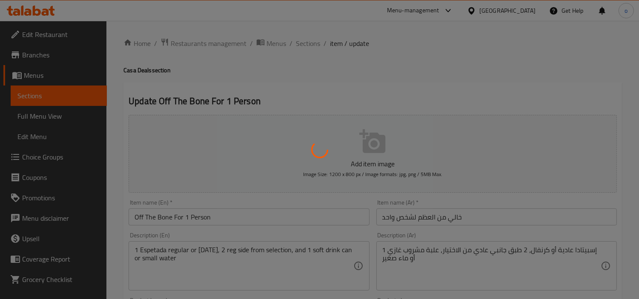
click at [321, 37] on div at bounding box center [319, 149] width 639 height 299
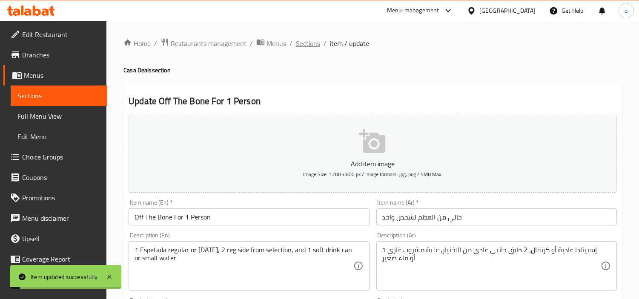
click at [316, 42] on span "Sections" at bounding box center [308, 43] width 24 height 10
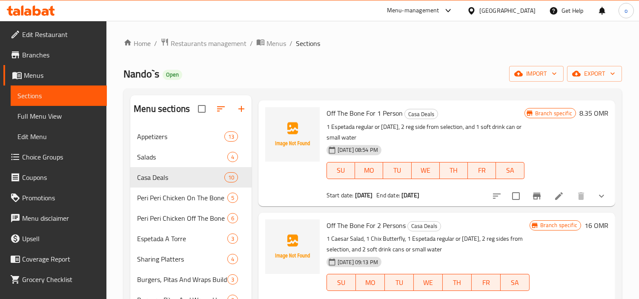
scroll to position [513, 0]
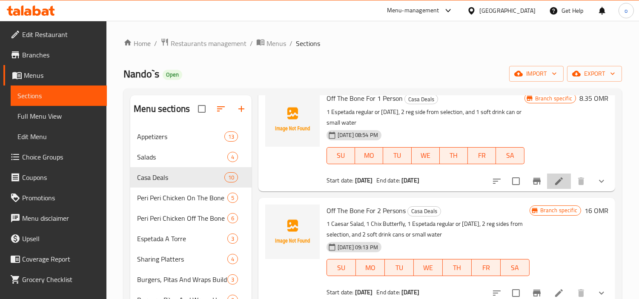
click at [547, 181] on li at bounding box center [559, 181] width 24 height 15
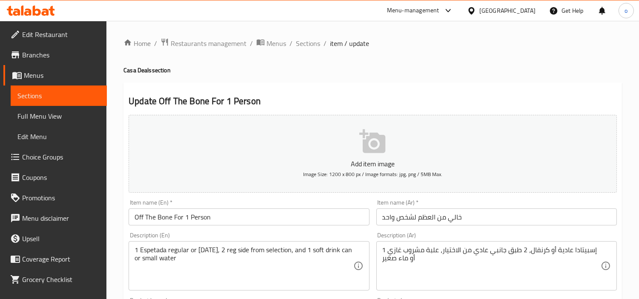
click at [308, 48] on span "Sections" at bounding box center [308, 43] width 24 height 10
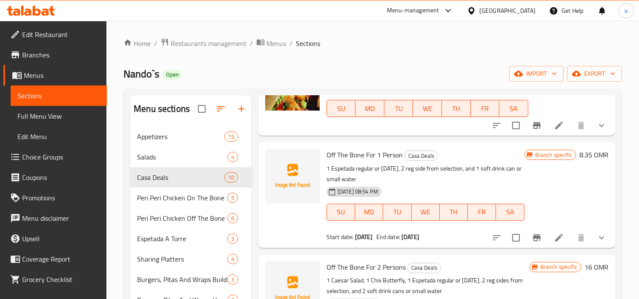
scroll to position [466, 0]
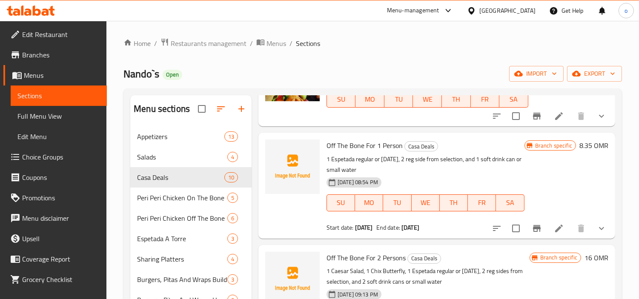
click at [555, 230] on icon at bounding box center [559, 228] width 10 height 10
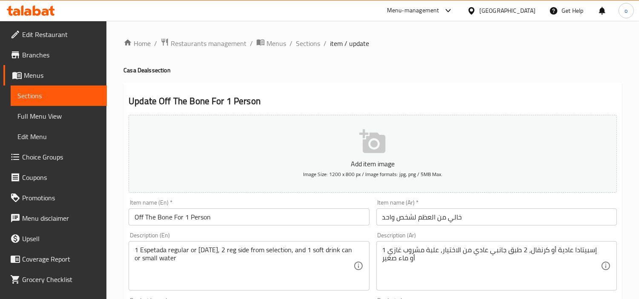
click at [306, 43] on span "Sections" at bounding box center [308, 43] width 24 height 10
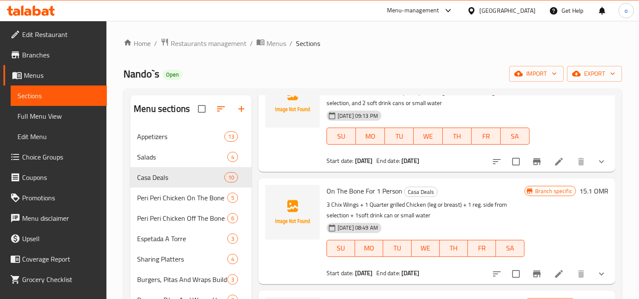
scroll to position [654, 0]
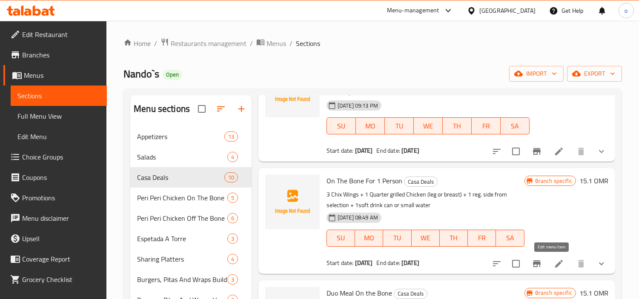
click at [554, 261] on icon at bounding box center [559, 264] width 10 height 10
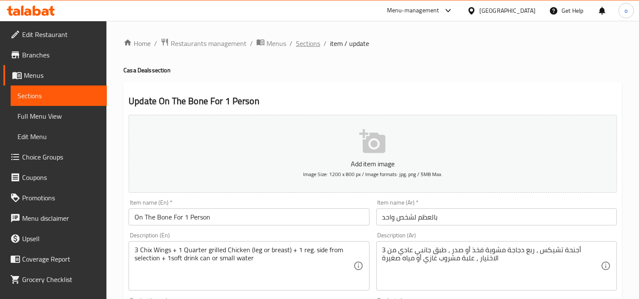
click at [311, 39] on span "Sections" at bounding box center [308, 43] width 24 height 10
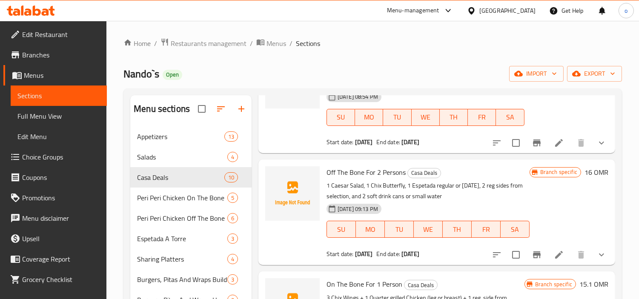
scroll to position [567, 0]
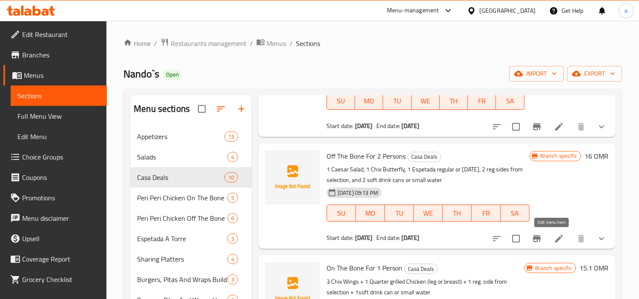
click at [554, 235] on icon at bounding box center [559, 239] width 10 height 10
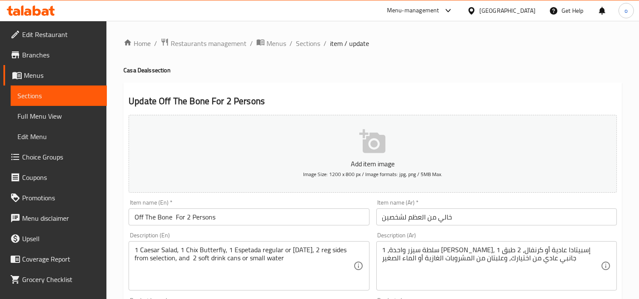
drag, startPoint x: 157, startPoint y: 253, endPoint x: 166, endPoint y: 252, distance: 8.9
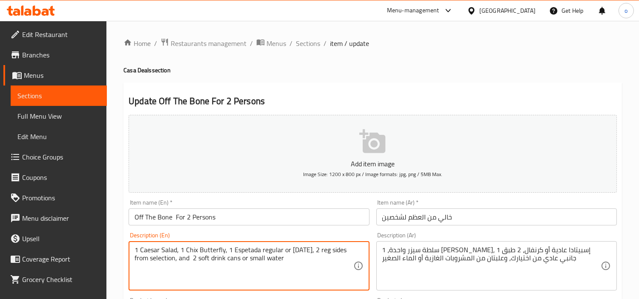
click at [217, 254] on textarea "1 Caesar Salad, 1 Chix Butterfly, 1 Espetada regular or [DATE], 2 reg sides fro…" at bounding box center [243, 266] width 218 height 40
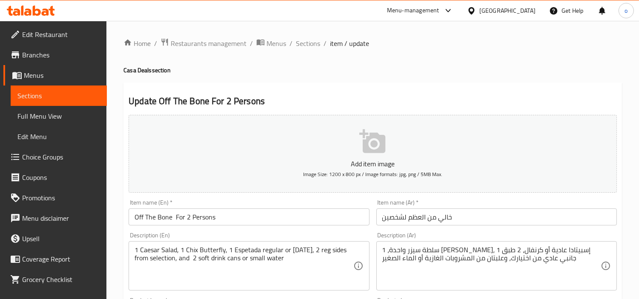
drag, startPoint x: 308, startPoint y: 38, endPoint x: 305, endPoint y: 53, distance: 15.1
click at [308, 38] on span "Sections" at bounding box center [308, 43] width 24 height 10
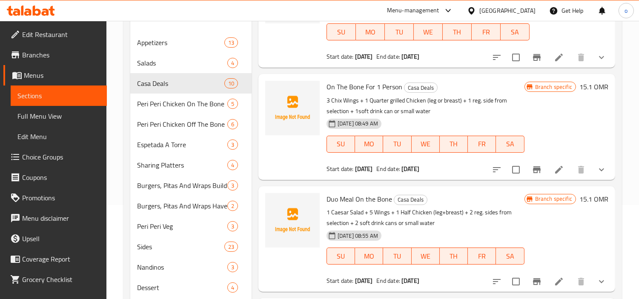
scroll to position [94, 0]
click at [547, 173] on li at bounding box center [559, 169] width 24 height 15
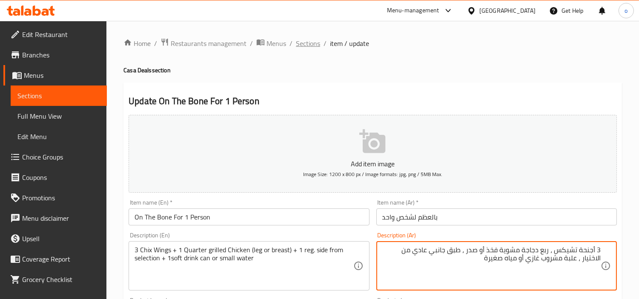
click at [311, 38] on span "Sections" at bounding box center [308, 43] width 24 height 10
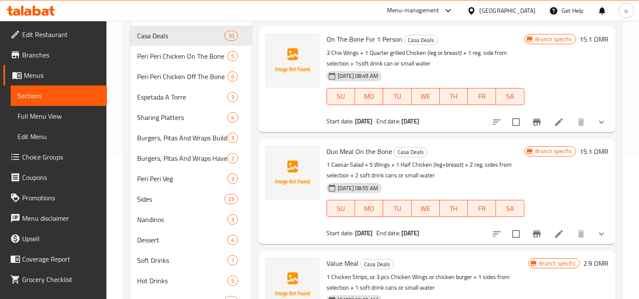
scroll to position [189, 0]
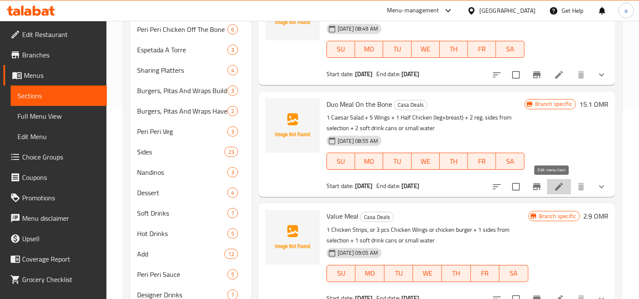
click at [554, 187] on icon at bounding box center [559, 187] width 10 height 10
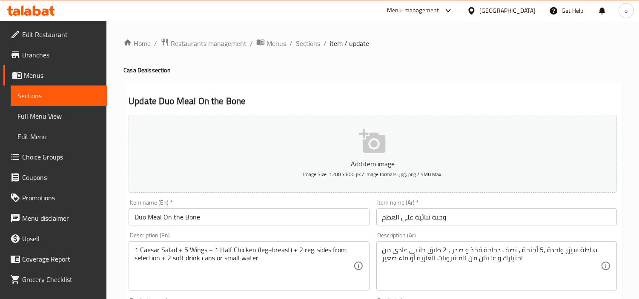
click at [231, 251] on textarea "1 Caesar Salad + 5 Wings + 1 Half Chicken (leg+breast) + 2 reg. sides from sele…" at bounding box center [243, 266] width 218 height 40
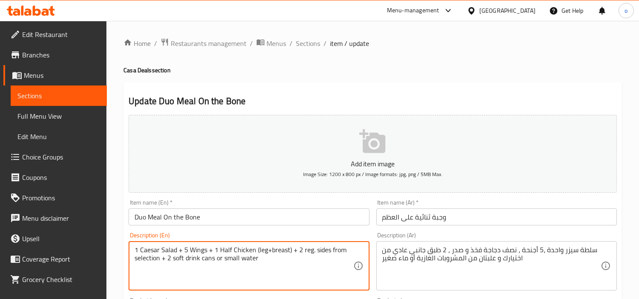
paste textarea "grilled."
click at [231, 254] on textarea "1 Caesar Salad + 5 Wings + 1 Halfgrilled.Chicken (leg+breast) + 2 reg. sides fr…" at bounding box center [243, 266] width 218 height 40
type textarea "1 Caesar Salad + 5 Wings + 1 Half grilled.Chicken (leg+breast) + 2 reg. sides f…"
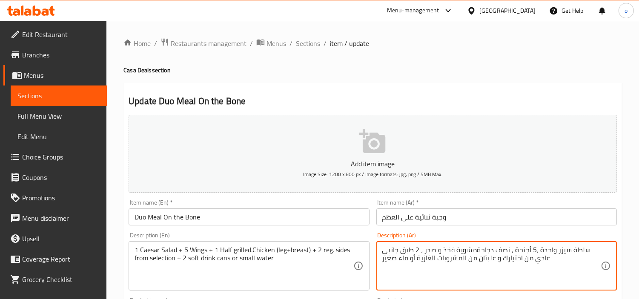
click at [475, 250] on textarea "سلطة سيزر واحدة ،5 أجنحة ، نصف دجاجةمشوية فخذ و صدر ، 2 طبق جانبي عادي من اختيا…" at bounding box center [491, 266] width 218 height 40
type textarea "سلطة سيزر واحدة ،5 أجنحة ، نصف دجاجة مشوية فخذ و صدر ، 2 طبق جانبي عادي من اختي…"
click at [371, 265] on div "Description (En) 1 Caesar Salad + 5 Wings + 1 Half grilled.Chicken (leg+breast)…" at bounding box center [248, 261] width 247 height 65
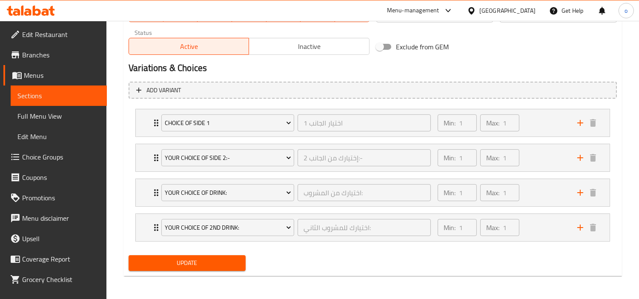
click at [219, 271] on div "Update" at bounding box center [187, 263] width 124 height 23
click at [222, 266] on span "Update" at bounding box center [186, 263] width 103 height 11
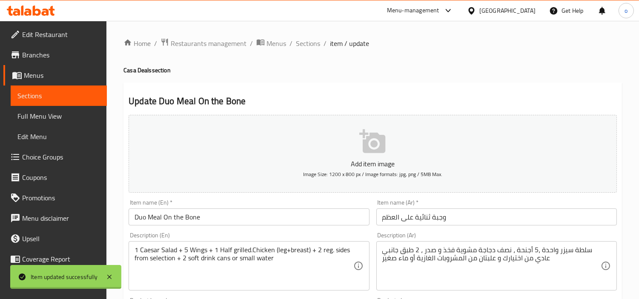
click at [332, 63] on div at bounding box center [319, 149] width 639 height 299
click at [314, 38] on span "Sections" at bounding box center [308, 43] width 24 height 10
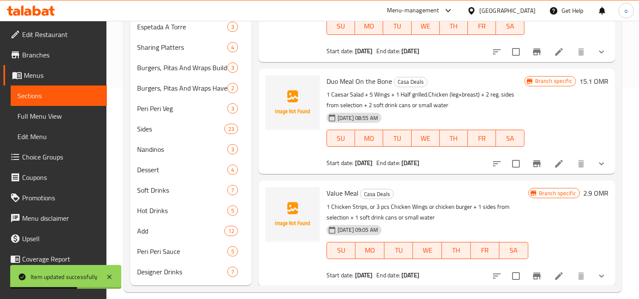
scroll to position [222, 0]
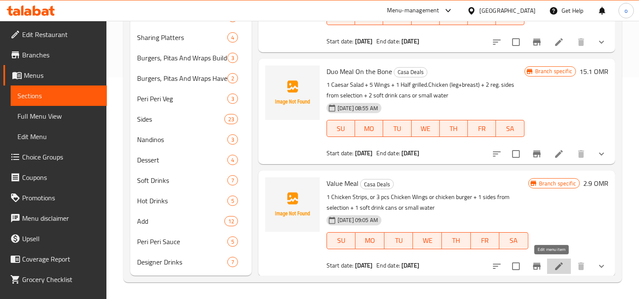
click at [554, 268] on icon at bounding box center [559, 266] width 10 height 10
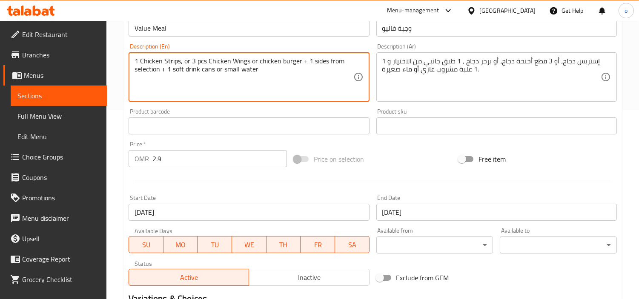
scroll to position [142, 0]
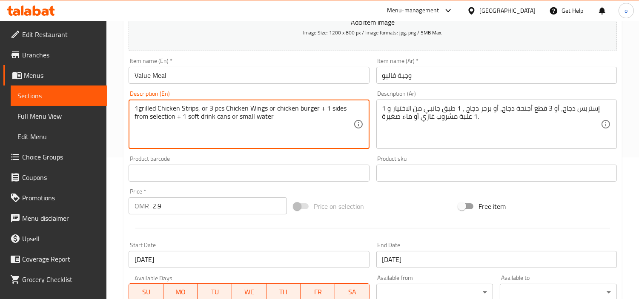
click at [138, 109] on textarea "1grilled Chicken Strips, or 3 pcs Chicken Wings or chicken burger + 1 sides fro…" at bounding box center [243, 124] width 218 height 40
type textarea "1 grilled Chicken Strips, or 3 pcs Chicken Wings or chicken burger + 1 sides fr…"
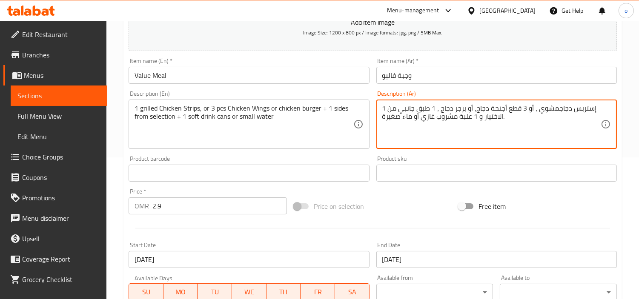
click at [554, 110] on textarea "1 إستربس دجاجمشوي ، أو 3 قطع أجنحة دجاج، أو برجر دجاج ، 1 طبق جانبي من الاختيار…" at bounding box center [491, 124] width 218 height 40
click at [551, 125] on textarea "1 إستربس دجاج مشوي ، أو 3 قطع أجنحة دجاج، أو برجر دجاج ، 1 طبق جانبي من الاختيا…" at bounding box center [491, 124] width 218 height 40
click at [551, 107] on textarea "1 إستربس دجاج مشوي ، أو 3 قطع أجنحة دجاج، أو برجر دجاج ، 1 طبق جانبي من الاختيا…" at bounding box center [491, 124] width 218 height 40
type textarea "1 إستربس دجاج ، أو 3 قطع أجنحة دجاج، أو برجر دجاج ، 1 طبق جانبي من الاختيار و 1…"
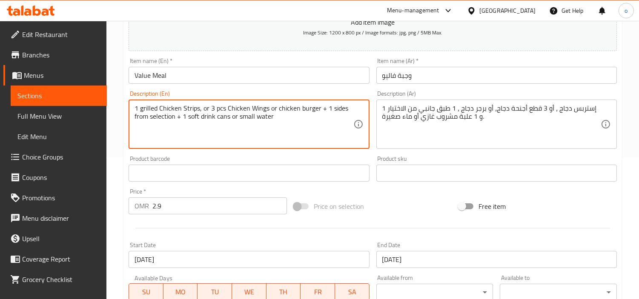
click at [148, 108] on textarea "1 grilled Chicken Strips, or 3 pcs Chicken Wings or chicken burger + 1 sides fr…" at bounding box center [243, 124] width 218 height 40
click at [299, 109] on textarea "1 Chicken Strips, or 3 pcs Chicken Wings or chicken burger + 1 sides from selec…" at bounding box center [243, 124] width 218 height 40
type textarea "1 Chicken Strips, or 3 pcs Chicken Wings or chicken burger grilled + 1 sides fr…"
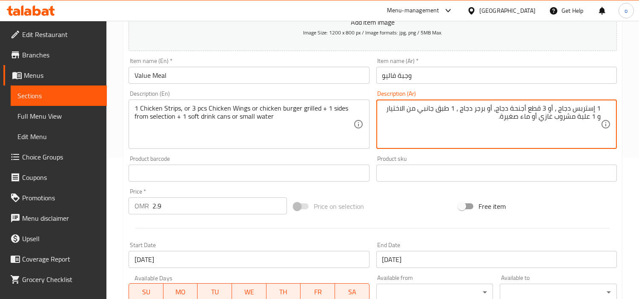
click at [460, 109] on textarea "1 إستربس دجاج ، أو 3 قطع أجنحة دجاج، أو برجر دجاج ، 1 طبق جانبي من الاختيار و 1…" at bounding box center [491, 124] width 218 height 40
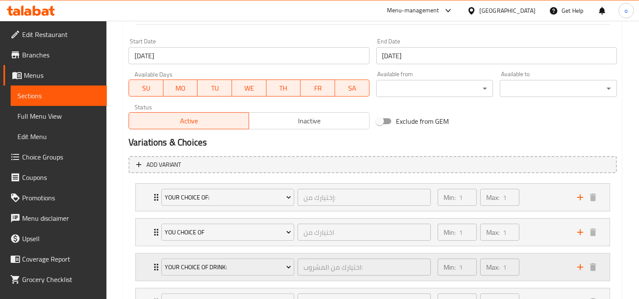
scroll to position [420, 0]
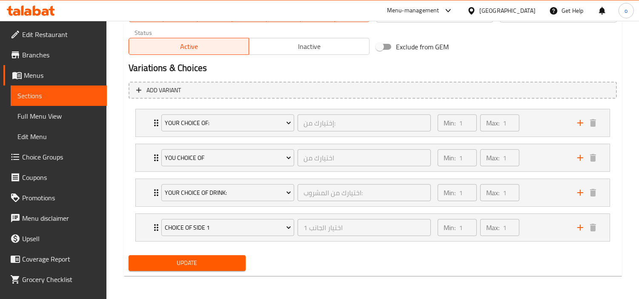
type textarea "1 إستربس دجاج ، أو 3 قطع أجنحة دجاج، أو برجر دجاج مشوية، 1 طبق جانبي من الاختيا…"
click at [211, 258] on span "Update" at bounding box center [186, 263] width 103 height 11
click at [204, 253] on div "Update" at bounding box center [187, 263] width 124 height 23
click at [205, 258] on span "Update" at bounding box center [186, 263] width 103 height 11
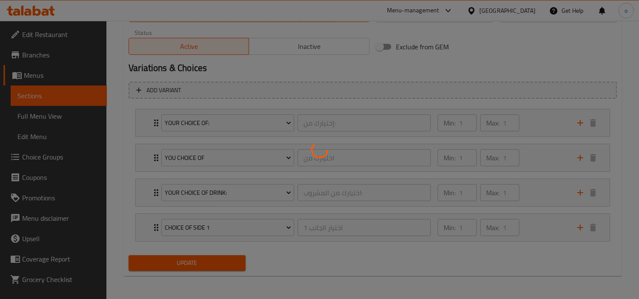
click at [205, 258] on div at bounding box center [319, 149] width 639 height 299
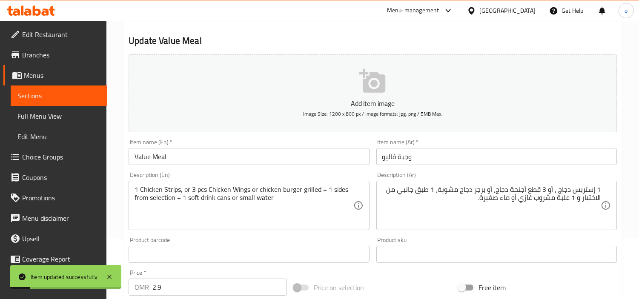
scroll to position [0, 0]
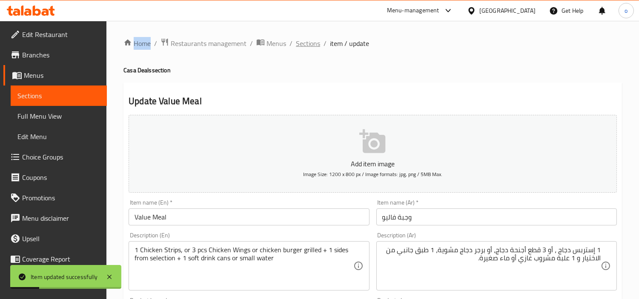
click at [307, 39] on span "Sections" at bounding box center [308, 43] width 24 height 10
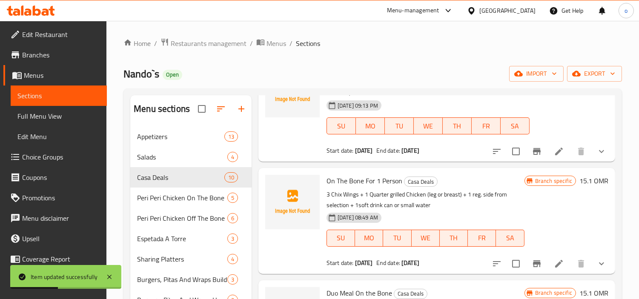
scroll to position [466, 0]
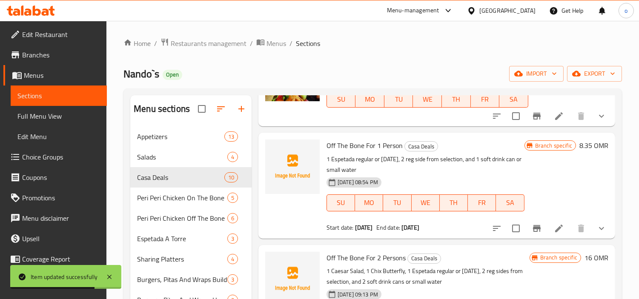
click at [554, 229] on icon at bounding box center [559, 228] width 10 height 10
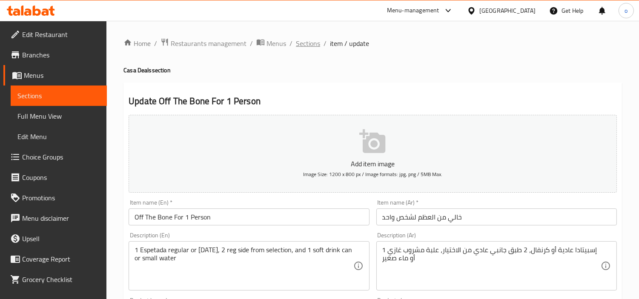
click at [303, 38] on span "Sections" at bounding box center [308, 43] width 24 height 10
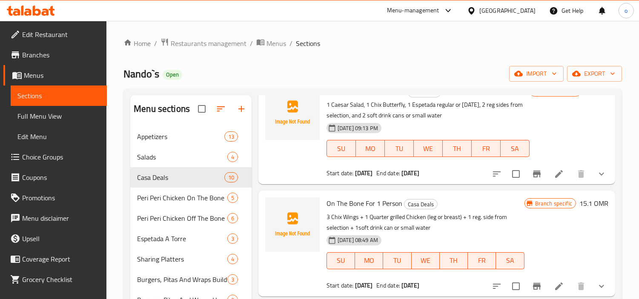
scroll to position [654, 0]
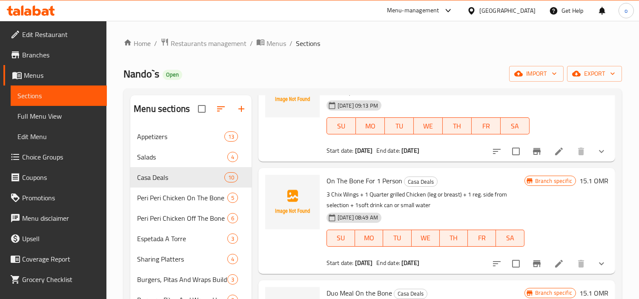
click at [554, 260] on icon at bounding box center [559, 264] width 10 height 10
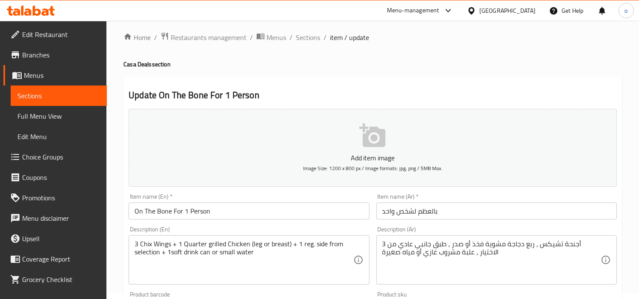
scroll to position [142, 0]
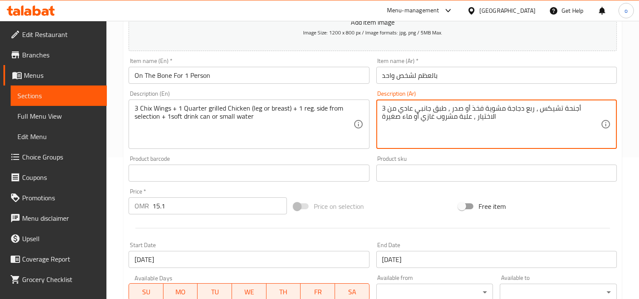
click at [382, 116] on textarea "3 أجنحة تشيكس ، ربع دجاجة مشوية فخذ أو صدر ، طبق جانبي عادي من الاختيار ، علبة …" at bounding box center [491, 124] width 218 height 40
drag, startPoint x: 386, startPoint y: 120, endPoint x: 381, endPoint y: 117, distance: 5.3
click at [381, 117] on div "3 أجنحة تشيكس ، ربع دجاجة مشوية فخذ أو صدر ، طبق جانبي عادي من الاختيار، علبة م…" at bounding box center [496, 124] width 240 height 49
type textarea "3 أجنحة تشيكس ، ربع دجاجة مشوية فخذ أو صدر ، طبق جانبي عادي من الاختيار، علبة م…"
click at [376, 149] on div "3 أجنحة تشيكس ، ربع دجاجة مشوية فخذ أو صدر ، طبق جانبي عادي من الاختيار، علبة م…" at bounding box center [496, 124] width 240 height 49
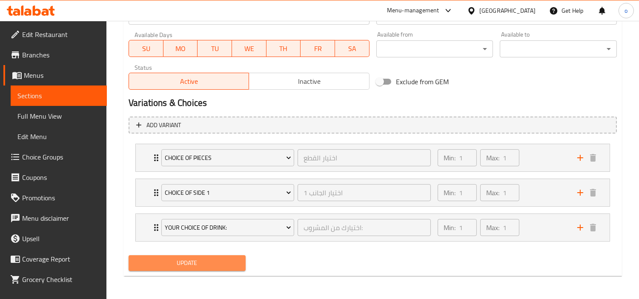
click at [210, 261] on span "Update" at bounding box center [186, 263] width 103 height 11
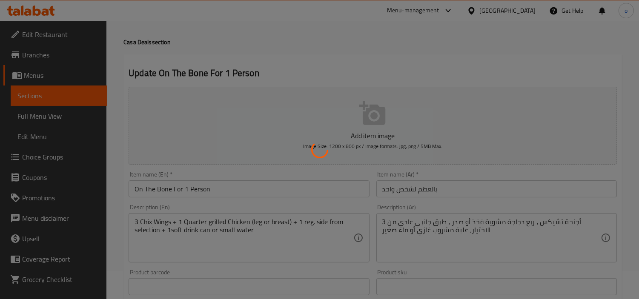
scroll to position [0, 0]
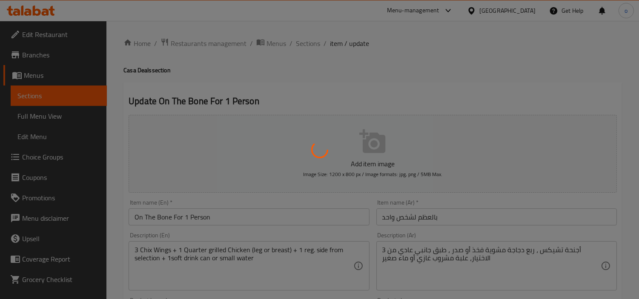
click at [349, 61] on div at bounding box center [319, 149] width 639 height 299
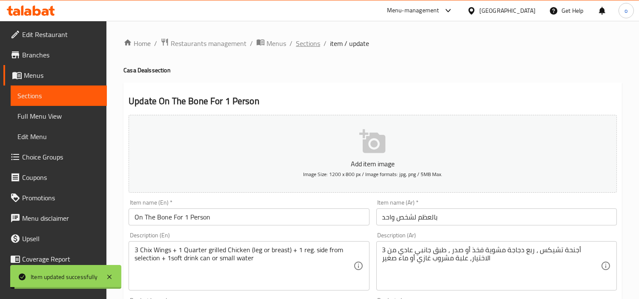
click at [317, 46] on span "Sections" at bounding box center [308, 43] width 24 height 10
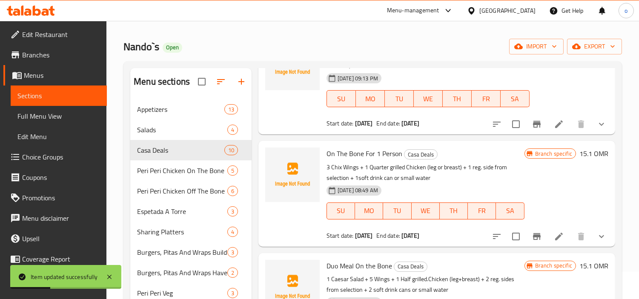
scroll to position [94, 0]
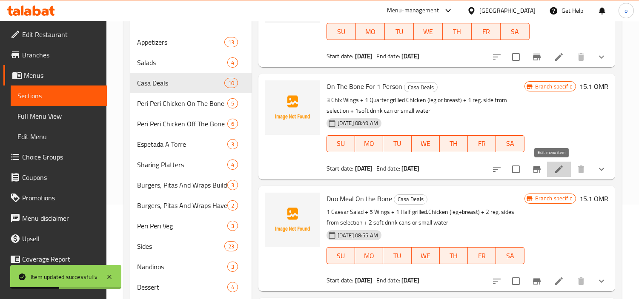
click at [554, 168] on icon at bounding box center [559, 169] width 10 height 10
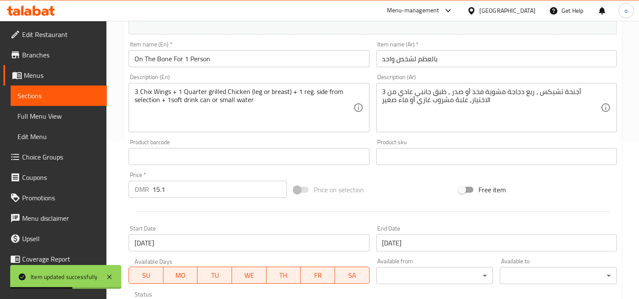
scroll to position [142, 0]
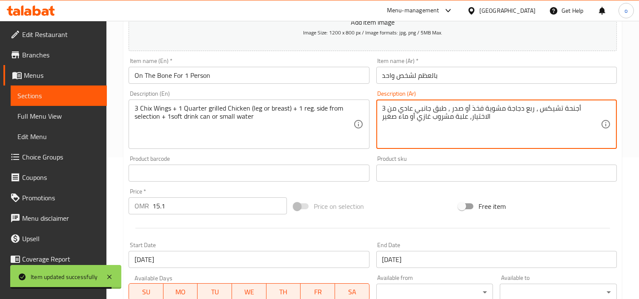
click at [512, 112] on textarea "3 أجنحة تشيكس ، ربع دجاجة مشوية فخذ أو صدر ، طبق جانبي عادي من الاختيار، علبة م…" at bounding box center [491, 124] width 218 height 40
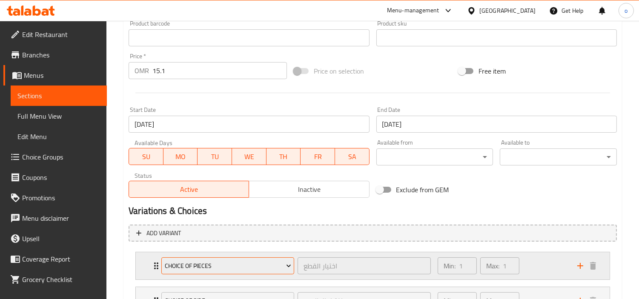
scroll to position [385, 0]
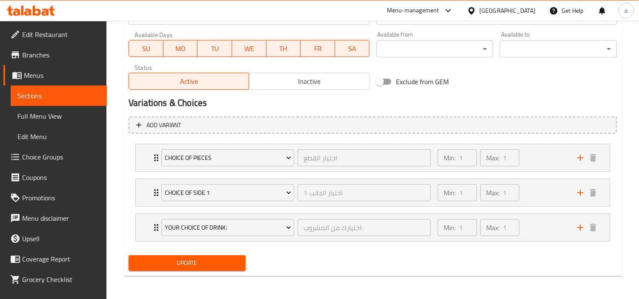
click at [205, 258] on span "Update" at bounding box center [186, 263] width 103 height 11
click at [203, 259] on span "Update" at bounding box center [186, 263] width 103 height 11
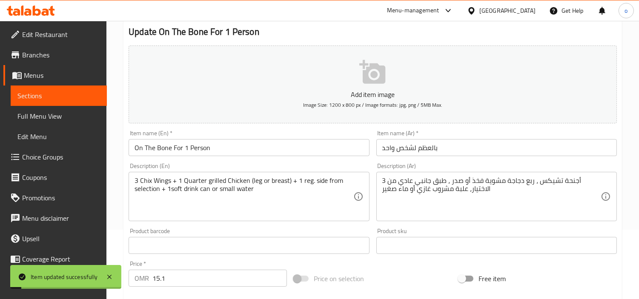
scroll to position [0, 0]
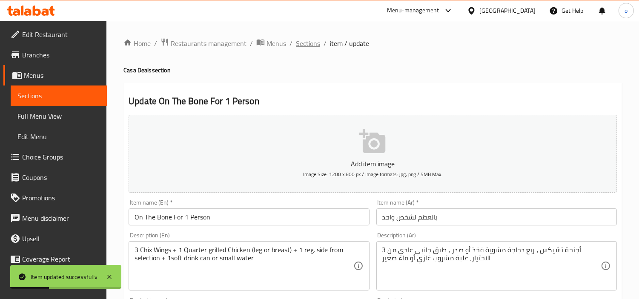
click at [309, 41] on span "Sections" at bounding box center [308, 43] width 24 height 10
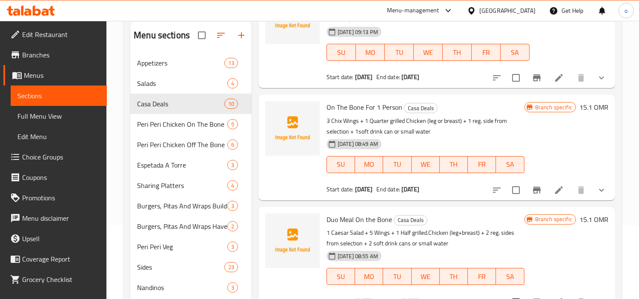
scroll to position [94, 0]
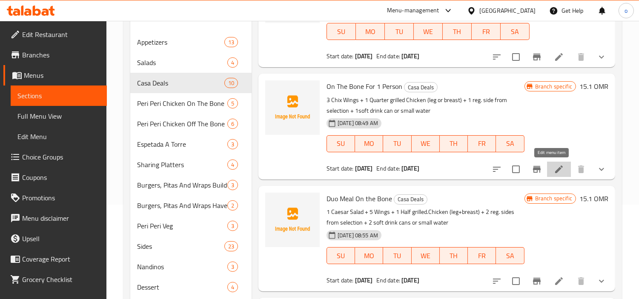
click at [554, 169] on icon at bounding box center [559, 169] width 10 height 10
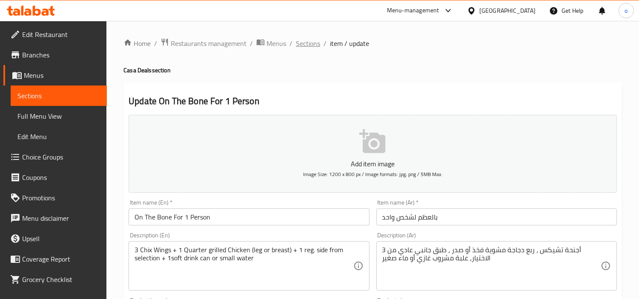
click at [315, 45] on span "Sections" at bounding box center [308, 43] width 24 height 10
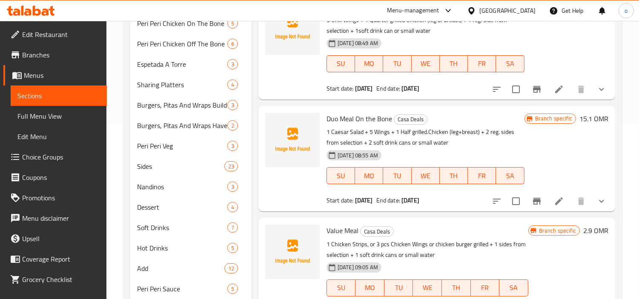
scroll to position [222, 0]
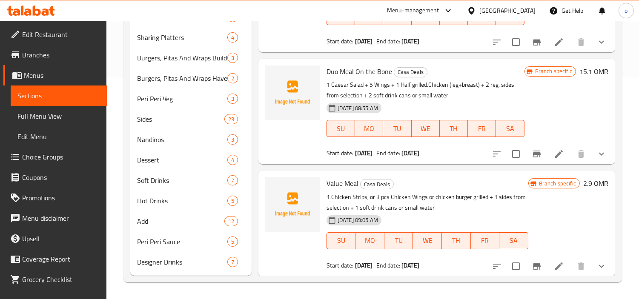
click at [557, 265] on li at bounding box center [559, 266] width 24 height 15
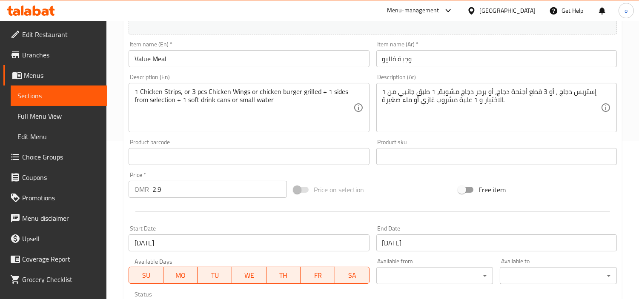
scroll to position [137, 0]
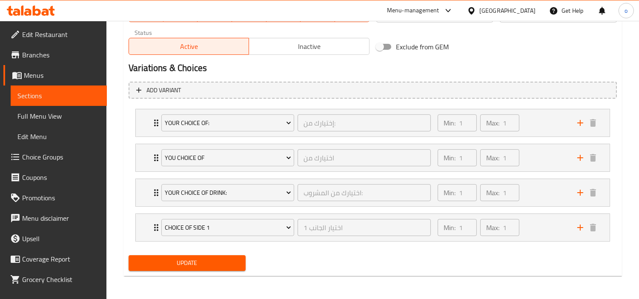
type textarea "1 إستربس دجاج ، أو 3 قطع أجنحة دجاج، أو برجر دجاج مشوية، 1 طبق جانبي من الاختيا…"
click at [220, 265] on span "Update" at bounding box center [186, 263] width 103 height 11
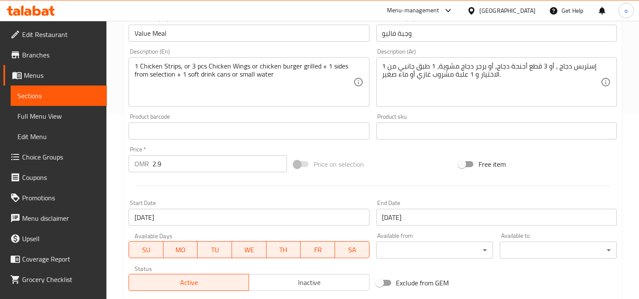
scroll to position [420, 0]
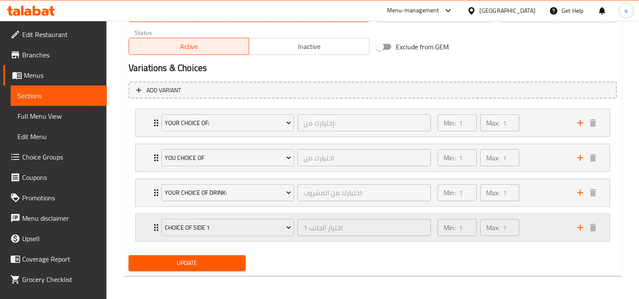
click at [538, 217] on div "Min: 1 ​ Max: 1 ​" at bounding box center [502, 227] width 140 height 27
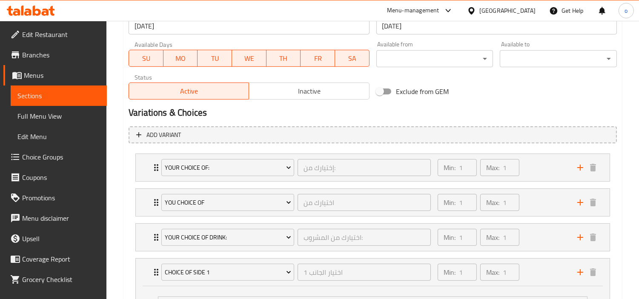
scroll to position [373, 0]
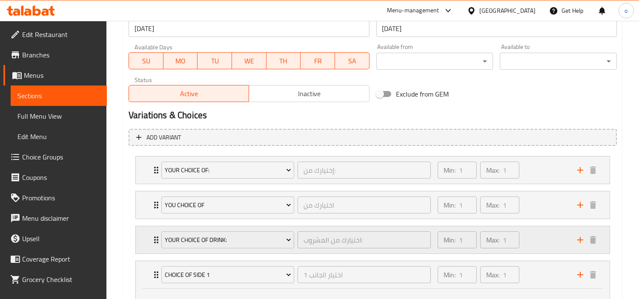
click at [539, 236] on div "Min: 1 ​ Max: 1 ​" at bounding box center [502, 239] width 140 height 27
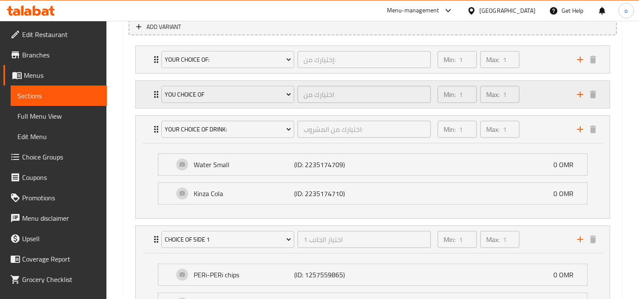
scroll to position [467, 0]
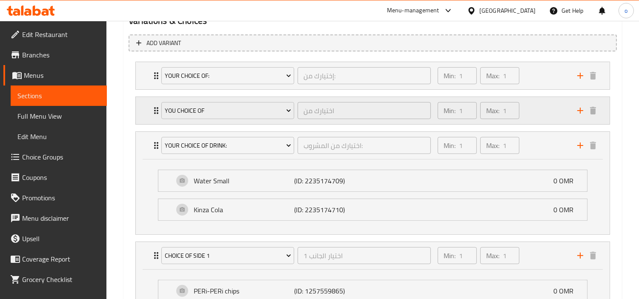
click at [535, 117] on div "Min: 1 ​ Max: 1 ​" at bounding box center [502, 110] width 140 height 27
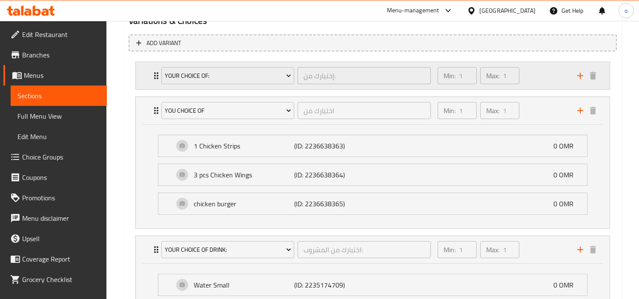
click at [537, 78] on div "Min: 1 ​ Max: 1 ​" at bounding box center [502, 75] width 140 height 27
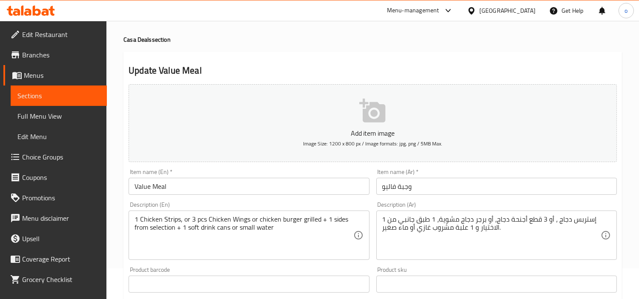
scroll to position [47, 0]
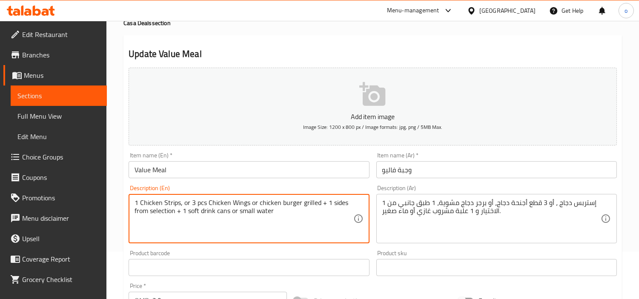
click at [312, 203] on textarea "1 Chicken Strips, or 3 pcs Chicken Wings or chicken burger grilled + 1 sides fr…" at bounding box center [243, 219] width 218 height 40
type textarea "1 Chicken Strips, or 3 pcs Chicken Wings or chicken burger + 1 sides from selec…"
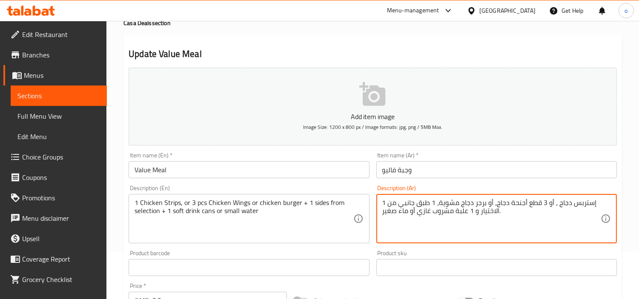
click at [448, 203] on textarea "1 إستربس دجاج ، أو 3 قطع أجنحة دجاج، أو برجر دجاج مشوية، 1 طبق جانبي من الاختيا…" at bounding box center [491, 219] width 218 height 40
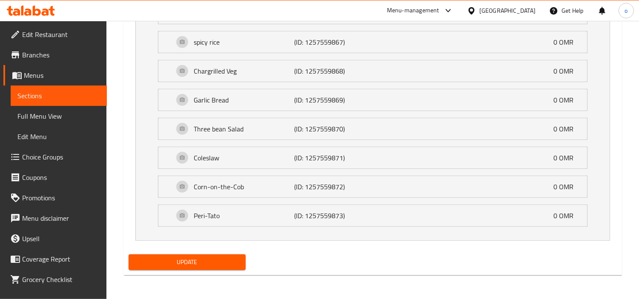
type textarea "1 إستربس دجاج ، أو 3 قطع أجنحة دجاج، أو برجر دجاج ، 1 طبق جانبي من الاختيار و 1…"
click at [205, 266] on span "Update" at bounding box center [186, 262] width 103 height 11
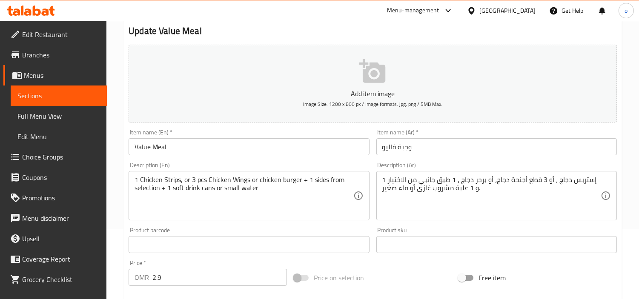
scroll to position [0, 0]
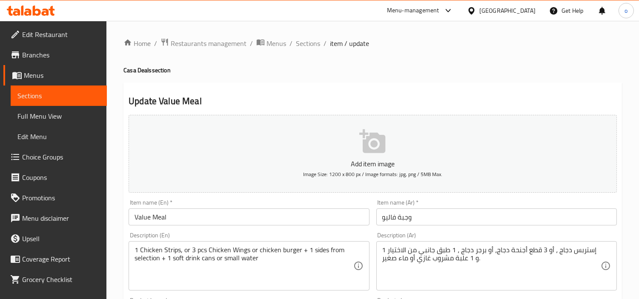
click at [32, 160] on span "Choice Groups" at bounding box center [61, 157] width 78 height 10
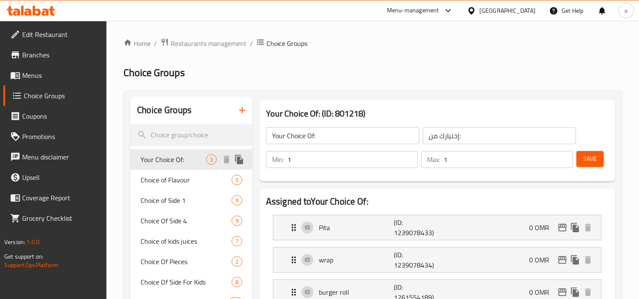
click at [178, 162] on span "Your Choice Of:" at bounding box center [173, 159] width 66 height 10
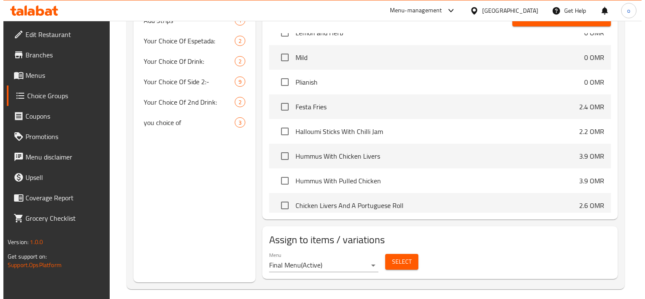
scroll to position [351, 0]
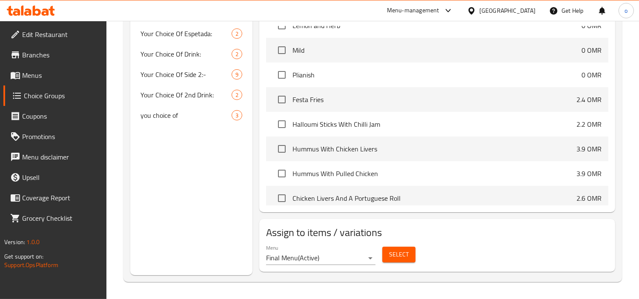
click at [393, 262] on button "Select" at bounding box center [398, 255] width 33 height 16
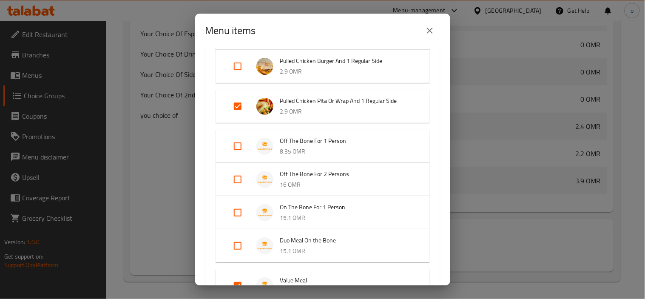
scroll to position [236, 0]
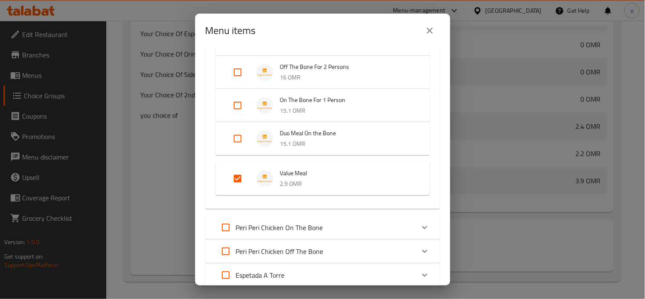
click at [240, 178] on input "Expand" at bounding box center [238, 179] width 20 height 20
checkbox input "false"
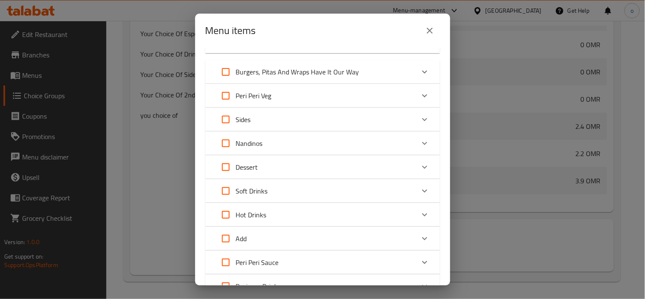
scroll to position [820, 0]
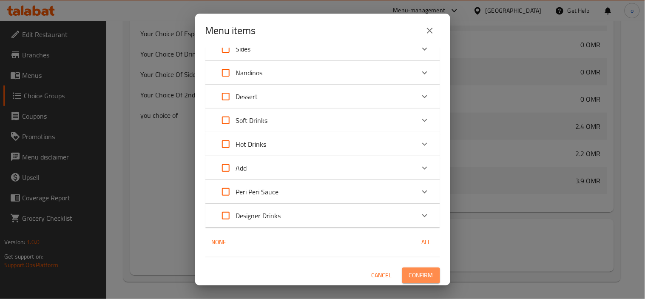
click at [418, 270] on span "Confirm" at bounding box center [421, 275] width 24 height 11
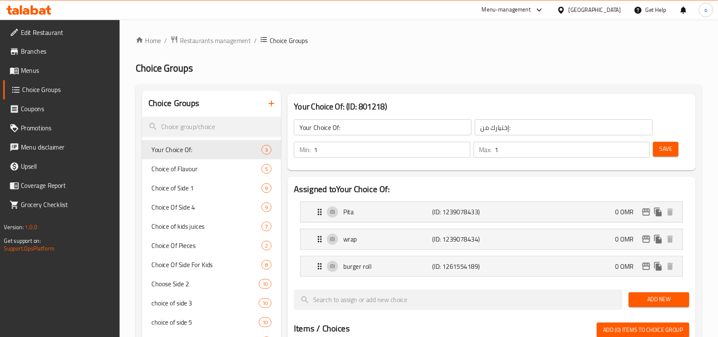
scroll to position [188, 0]
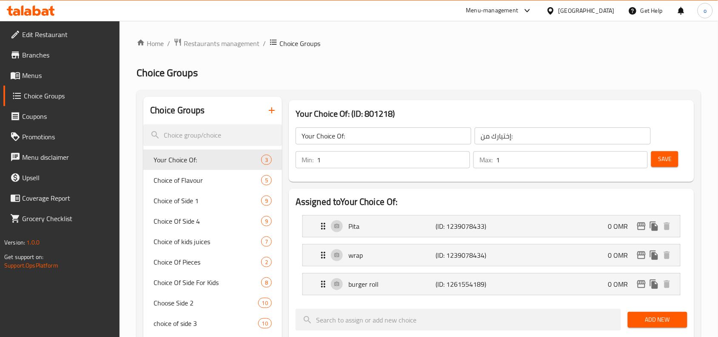
click at [258, 80] on div "Home / Restaurants management / Choice Groups Choice Groups Choice Groups Your …" at bounding box center [419, 341] width 565 height 607
click at [233, 43] on span "Restaurants management" at bounding box center [222, 43] width 76 height 10
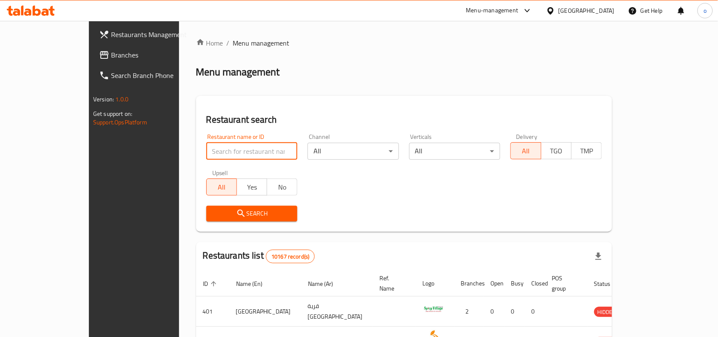
click at [206, 152] on input "search" at bounding box center [251, 151] width 91 height 17
paste input "644013"
click at [264, 220] on button "Search" at bounding box center [251, 214] width 91 height 16
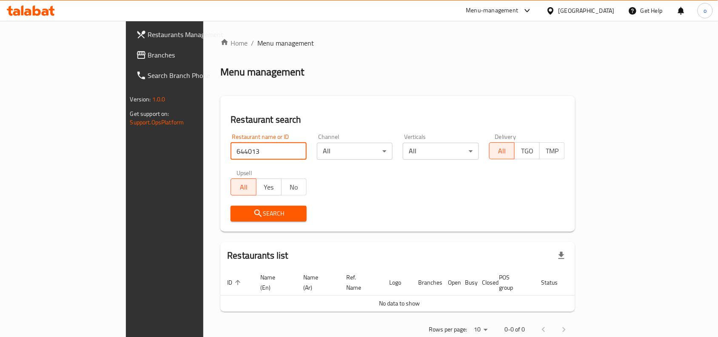
click at [231, 157] on input "644013" at bounding box center [269, 151] width 76 height 17
type input "644013"
click at [555, 7] on icon at bounding box center [550, 10] width 9 height 9
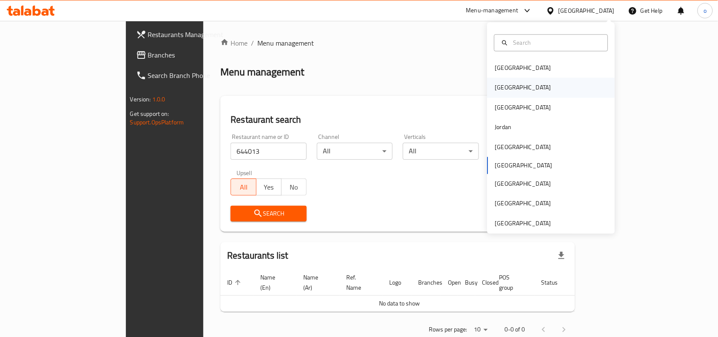
click at [511, 92] on div "Egypt" at bounding box center [552, 88] width 128 height 20
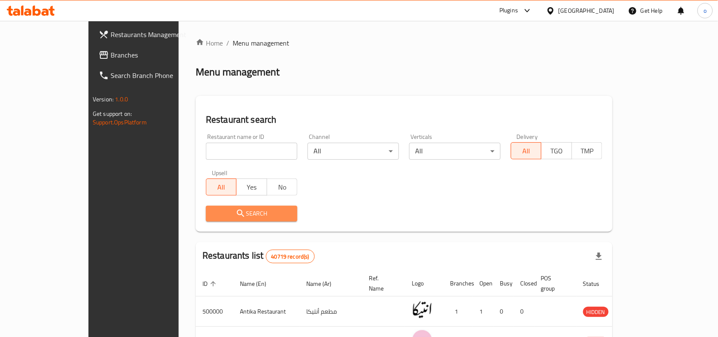
click at [220, 213] on span "Search" at bounding box center [252, 213] width 78 height 11
click at [219, 162] on div "Restaurant name or ID Restaurant name or ID" at bounding box center [252, 147] width 102 height 36
click at [215, 155] on input "search" at bounding box center [251, 151] width 91 height 17
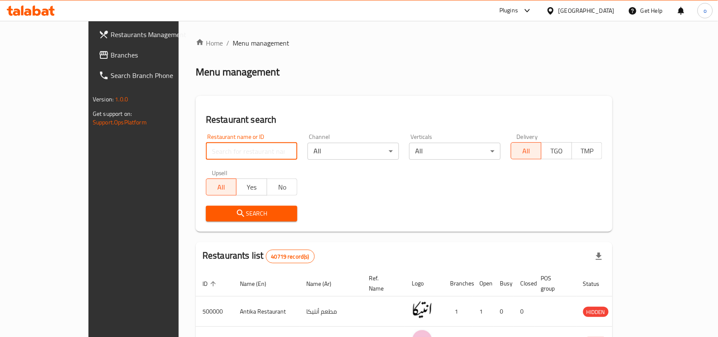
paste input "644013"
click at [206, 153] on input "644013" at bounding box center [251, 151] width 91 height 17
type input "644013"
click at [213, 212] on span "Search" at bounding box center [252, 213] width 78 height 11
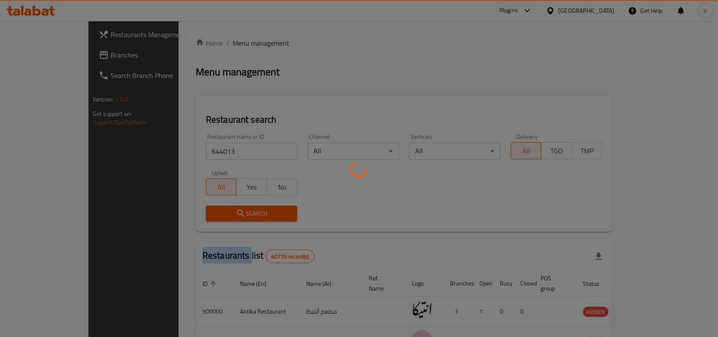
click at [176, 212] on div at bounding box center [359, 168] width 718 height 337
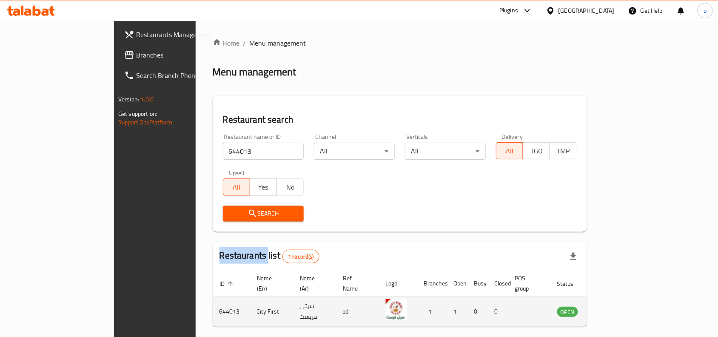
drag, startPoint x: 262, startPoint y: 300, endPoint x: 351, endPoint y: 299, distance: 89.4
click at [351, 299] on tr "644013 City First سيتي فريست od 1 1 0 0 OPEN" at bounding box center [419, 311] width 412 height 30
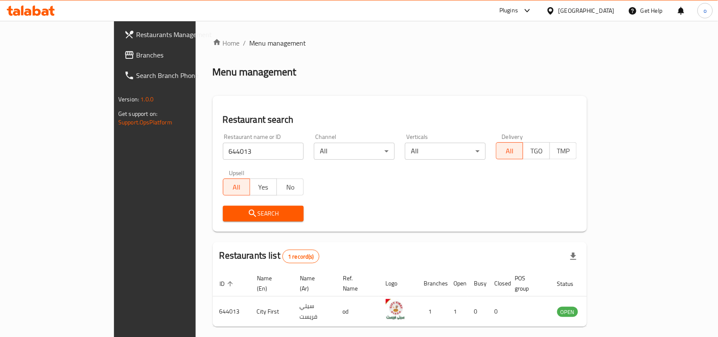
click at [354, 240] on div "Home / Menu management Menu management Restaurant search Restaurant name or ID …" at bounding box center [400, 196] width 375 height 317
click at [318, 299] on div "Home / Menu management Menu management Restaurant search Restaurant name or ID …" at bounding box center [400, 196] width 375 height 317
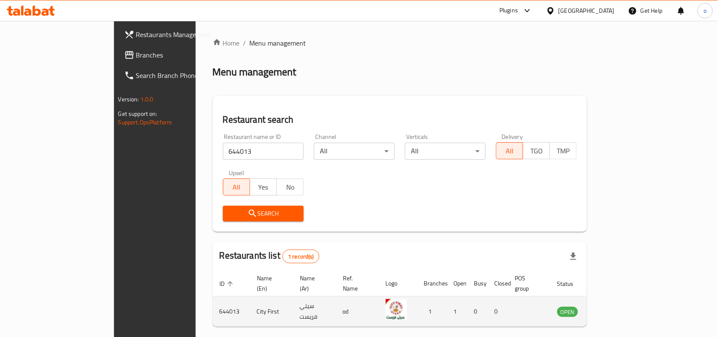
drag, startPoint x: 288, startPoint y: 305, endPoint x: 455, endPoint y: 298, distance: 167.8
click at [455, 298] on tr "644013 City First سيتي فريست od 1 1 0 0 OPEN" at bounding box center [419, 311] width 412 height 30
click at [488, 299] on td "0" at bounding box center [478, 311] width 20 height 30
click at [595, 299] on td "OPEN" at bounding box center [573, 311] width 45 height 30
click at [625, 296] on td "enhanced table" at bounding box center [609, 311] width 29 height 30
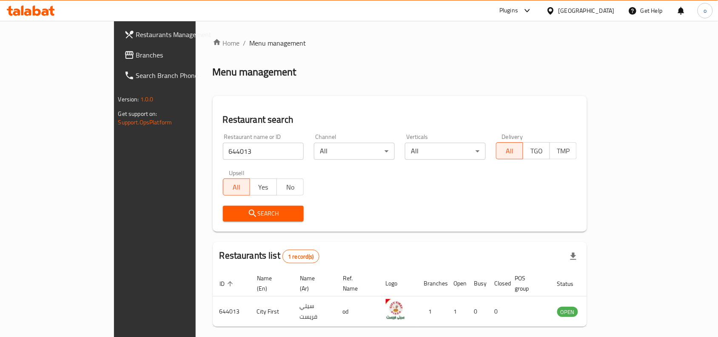
click at [117, 48] on link "Branches" at bounding box center [175, 55] width 117 height 20
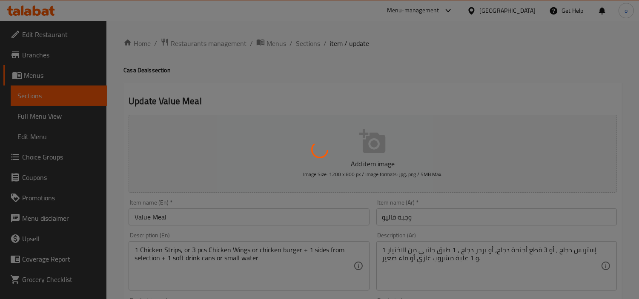
type input "اختيارك من"
type input "1"
type input "اختيارك من المشروب:"
type input "1"
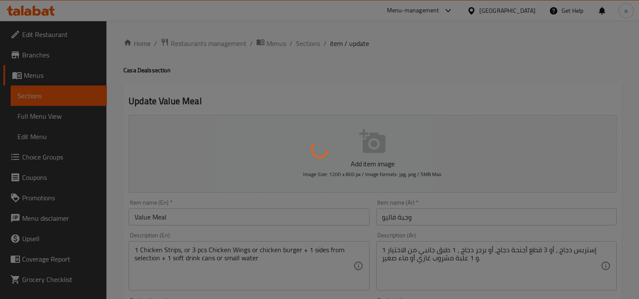
type input "1"
type input "اختيار الجانب 1"
type input "1"
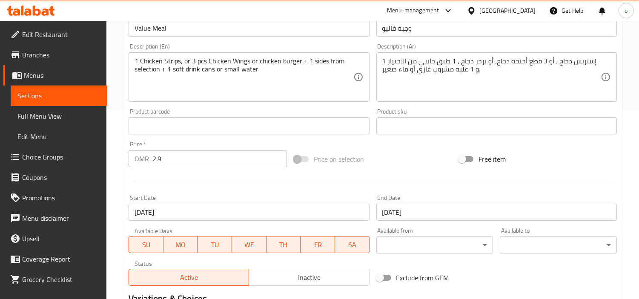
scroll to position [378, 0]
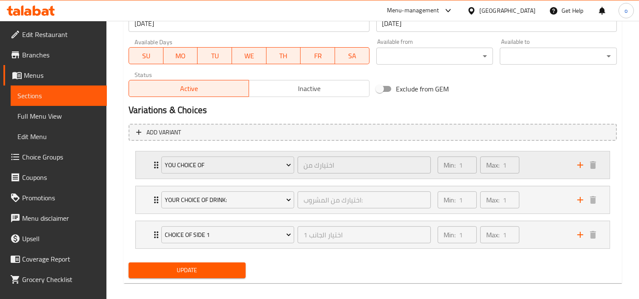
click at [539, 174] on div "Min: 1 ​ Max: 1 ​" at bounding box center [502, 164] width 140 height 27
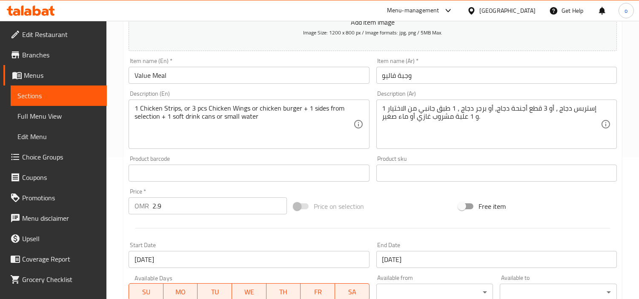
scroll to position [490, 0]
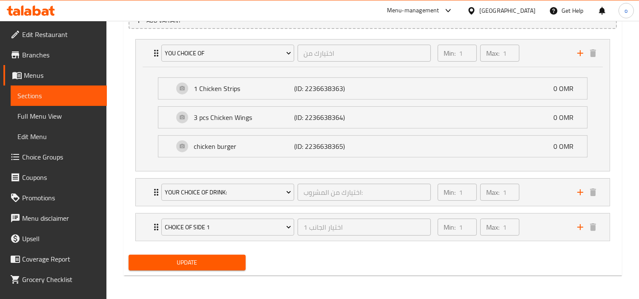
click at [197, 266] on span "Update" at bounding box center [186, 262] width 103 height 11
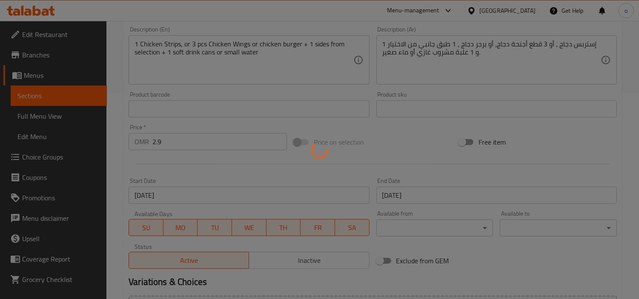
scroll to position [0, 0]
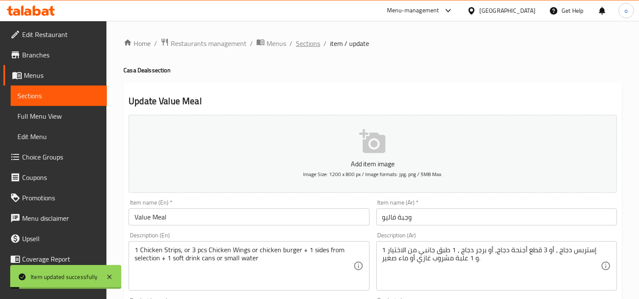
click at [309, 43] on span "Sections" at bounding box center [308, 43] width 24 height 10
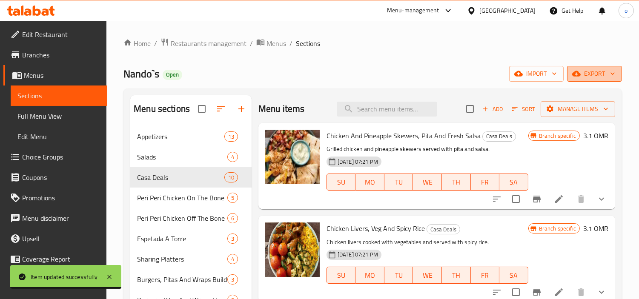
click at [612, 74] on icon "button" at bounding box center [612, 74] width 4 height 3
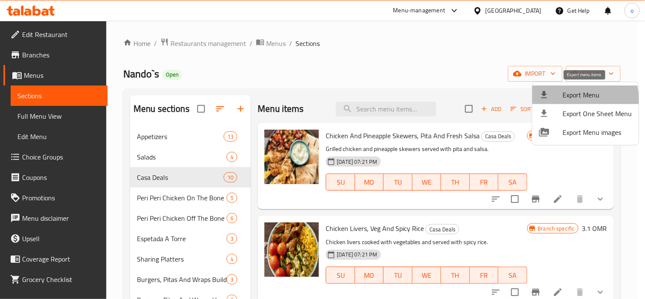
click at [568, 99] on span "Export Menu" at bounding box center [597, 95] width 69 height 10
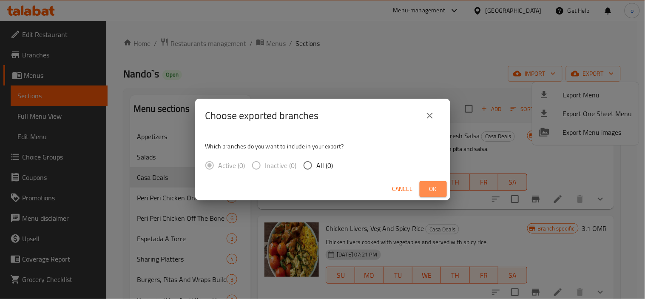
click at [431, 189] on span "Ok" at bounding box center [434, 189] width 14 height 11
click at [317, 169] on span "All (3)" at bounding box center [325, 165] width 17 height 10
click at [317, 169] on input "All (3)" at bounding box center [308, 166] width 18 height 18
radio input "true"
click at [426, 186] on button "Ok" at bounding box center [433, 189] width 27 height 16
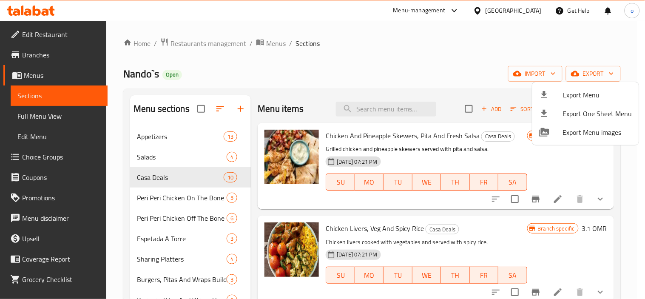
click at [433, 81] on div at bounding box center [322, 149] width 645 height 299
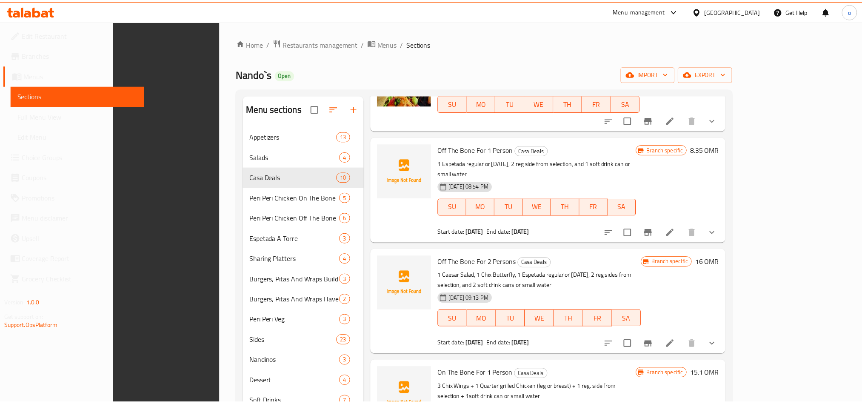
scroll to position [119, 0]
